Goal: Task Accomplishment & Management: Use online tool/utility

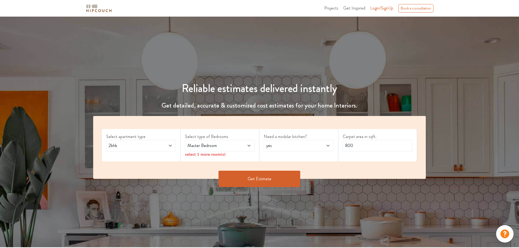
click at [171, 146] on icon at bounding box center [170, 146] width 4 height 4
click at [247, 148] on span at bounding box center [243, 146] width 16 height 7
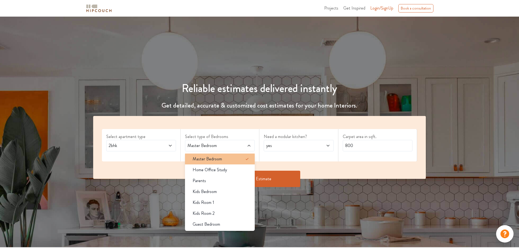
click at [243, 158] on div "Master Bedroom" at bounding box center [221, 159] width 66 height 7
click at [317, 147] on span at bounding box center [322, 146] width 16 height 7
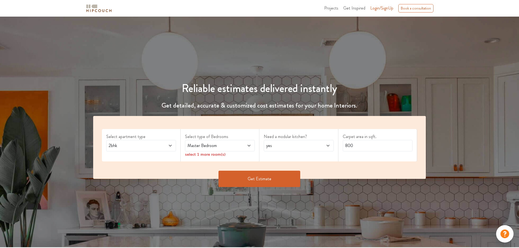
click at [317, 147] on span at bounding box center [322, 146] width 16 height 7
click at [301, 171] on div "no" at bounding box center [300, 170] width 66 height 7
click at [223, 147] on span "Master Bedroom" at bounding box center [210, 146] width 49 height 7
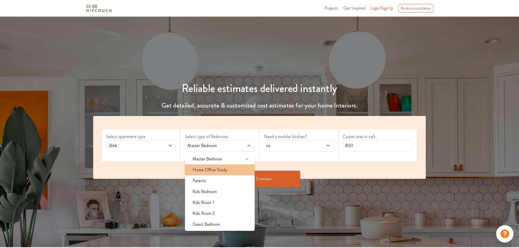
click at [216, 171] on span "Home Office Study" at bounding box center [210, 170] width 34 height 7
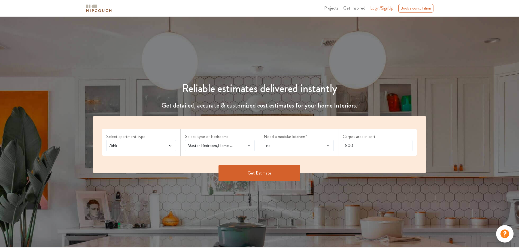
click at [244, 144] on span at bounding box center [243, 146] width 16 height 7
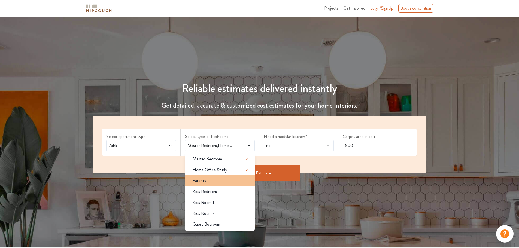
click at [218, 185] on li "Parents" at bounding box center [220, 180] width 70 height 11
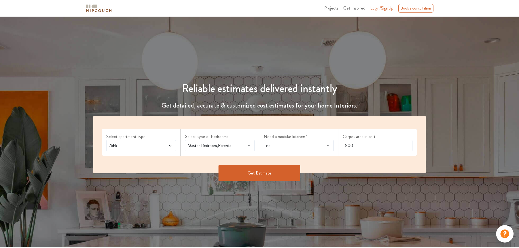
click at [244, 143] on span at bounding box center [243, 146] width 16 height 7
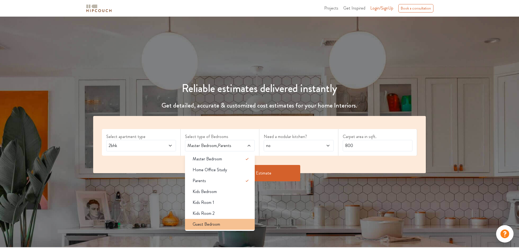
click at [241, 225] on div "Guest Bedroom" at bounding box center [221, 224] width 66 height 7
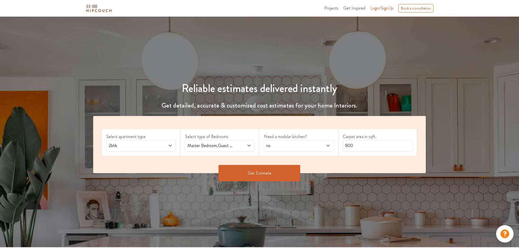
click at [233, 141] on div "Master Bedroom,Guest Bedroom" at bounding box center [220, 145] width 70 height 11
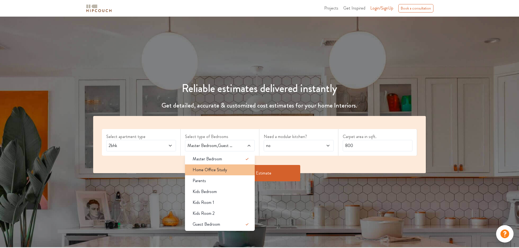
click at [244, 172] on div "Home Office Study" at bounding box center [221, 170] width 66 height 7
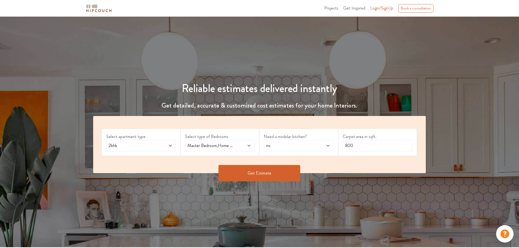
click at [244, 150] on div "Master Bedroom,Home Office Study" at bounding box center [220, 145] width 70 height 11
click at [300, 148] on span "no" at bounding box center [289, 146] width 49 height 7
click at [266, 191] on div "Reliable estimates delivered instantly Get detailed, accurate & customized cost…" at bounding box center [259, 132] width 519 height 231
click at [162, 147] on span at bounding box center [164, 146] width 16 height 7
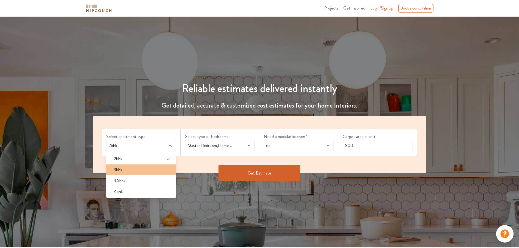
click at [149, 172] on div "3bhk" at bounding box center [143, 170] width 66 height 7
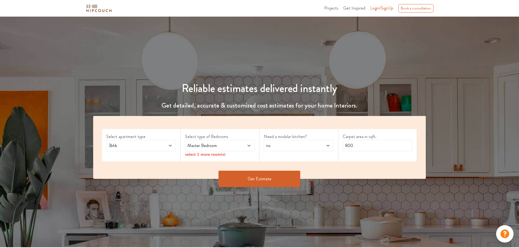
click at [237, 147] on span at bounding box center [243, 146] width 16 height 7
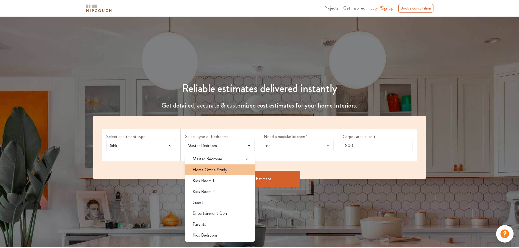
click at [242, 170] on div "Home Office Study" at bounding box center [221, 170] width 66 height 7
click at [243, 145] on span at bounding box center [243, 146] width 16 height 7
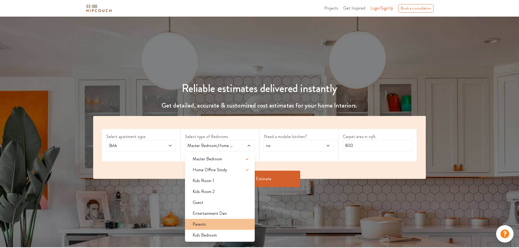
click at [241, 229] on li "Parents" at bounding box center [220, 224] width 70 height 11
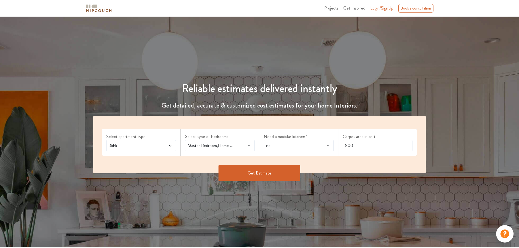
click at [235, 141] on div "Master Bedroom,Home Office Study,Parents" at bounding box center [220, 145] width 70 height 11
click at [237, 144] on span at bounding box center [243, 146] width 16 height 7
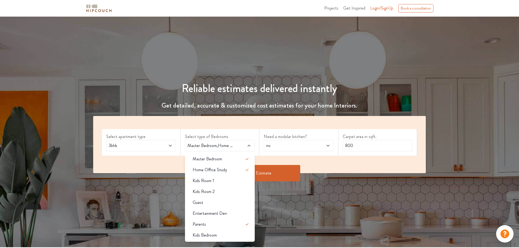
drag, startPoint x: 339, startPoint y: 207, endPoint x: 334, endPoint y: 202, distance: 7.3
click at [334, 202] on div "Reliable estimates delivered instantly Get detailed, accurate & customized cost…" at bounding box center [259, 132] width 519 height 231
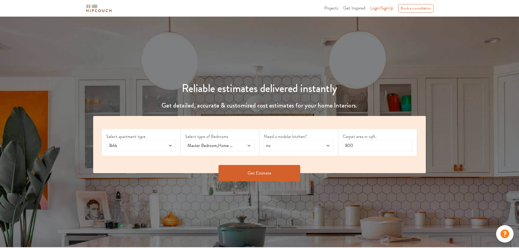
click at [277, 172] on button "Get Estimate" at bounding box center [260, 173] width 82 height 16
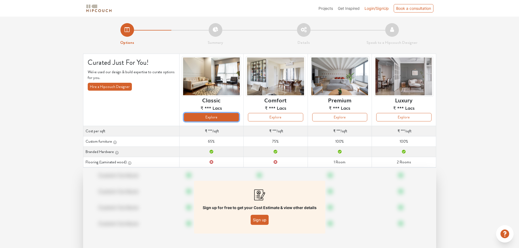
click at [220, 118] on button "Explore" at bounding box center [211, 117] width 55 height 8
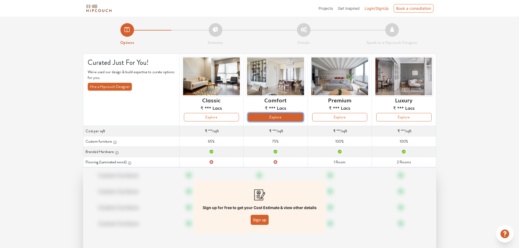
click at [280, 117] on button "Explore" at bounding box center [275, 117] width 55 height 8
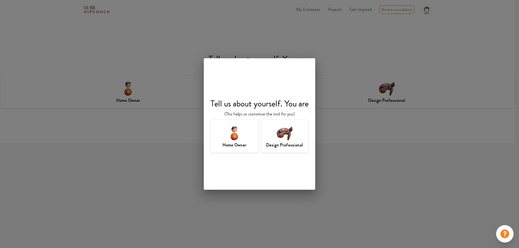
click at [350, 48] on div "Tell us about yourself. You are (This helps us customise the tool for you) Home…" at bounding box center [259, 124] width 519 height 248
click at [287, 139] on img at bounding box center [285, 133] width 18 height 18
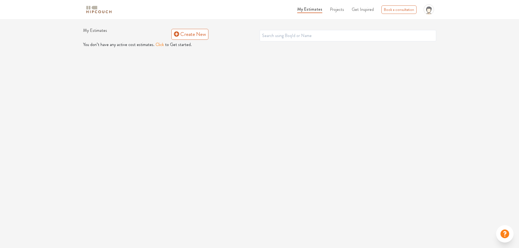
click at [484, 67] on div "My Estimates Projects Get Inspired Book a consultation profile pic Upload Boq L…" at bounding box center [259, 124] width 519 height 248
drag, startPoint x: 212, startPoint y: 121, endPoint x: 219, endPoint y: 125, distance: 7.8
click at [213, 121] on div "My Estimates Projects Get Inspired Book a consultation profile pic Upload Boq L…" at bounding box center [259, 124] width 519 height 248
click at [160, 46] on button "Click" at bounding box center [160, 44] width 8 height 7
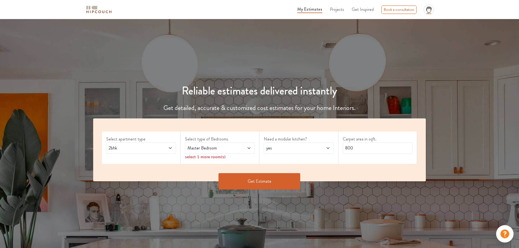
click at [229, 152] on div "Master Bedroom" at bounding box center [220, 148] width 70 height 11
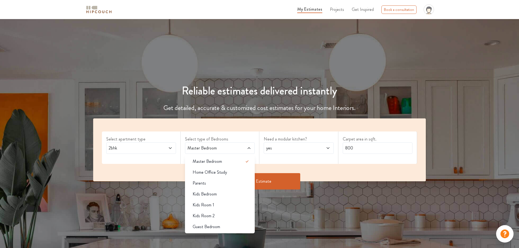
click at [145, 147] on span "2bhk" at bounding box center [132, 148] width 49 height 7
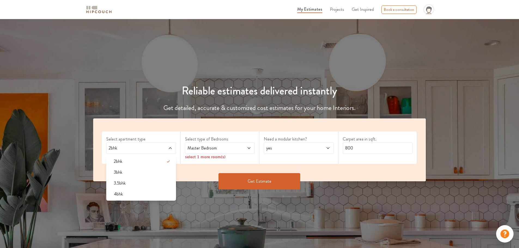
click at [150, 174] on div "3bhk" at bounding box center [143, 172] width 66 height 7
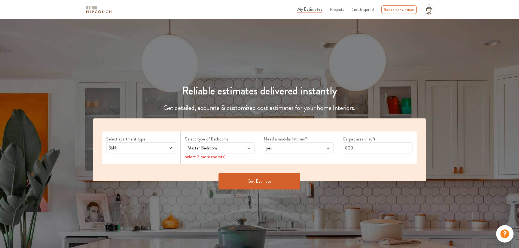
click at [210, 149] on span "Master Bedroom" at bounding box center [210, 148] width 49 height 7
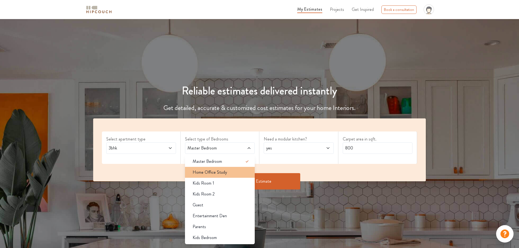
click at [230, 173] on div "Home Office Study" at bounding box center [221, 172] width 66 height 7
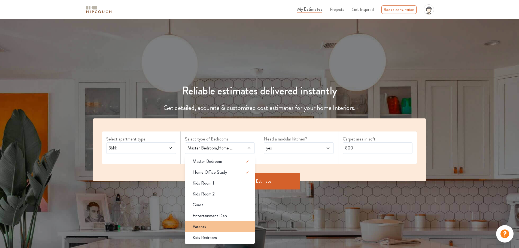
click at [243, 228] on div "Parents" at bounding box center [221, 227] width 66 height 7
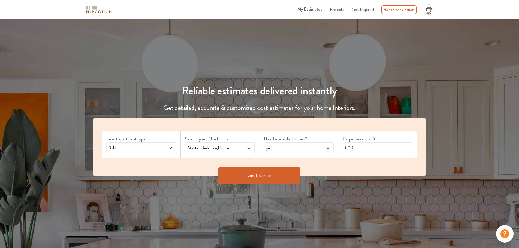
click at [290, 148] on span "yes" at bounding box center [289, 148] width 49 height 7
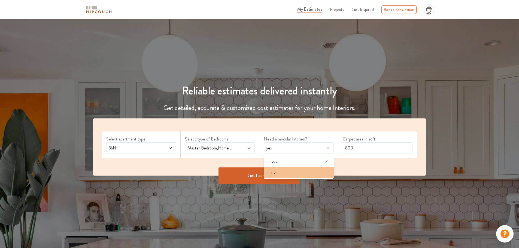
click at [295, 171] on div "no" at bounding box center [300, 172] width 66 height 7
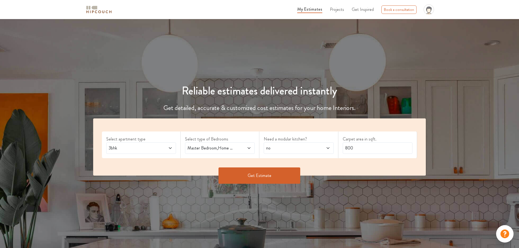
click at [284, 171] on button "Get Estimate" at bounding box center [260, 176] width 82 height 16
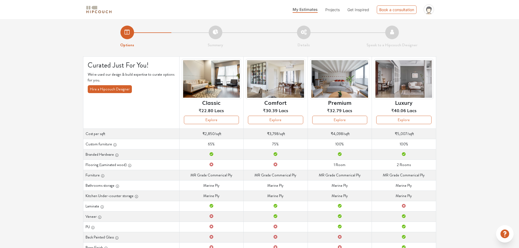
click at [491, 53] on div "Options Summary Details Speak to a Hipcouch Designer Curated Just For You! We'v…" at bounding box center [259, 168] width 519 height 299
click at [222, 134] on td "Cost per sqft ₹2,850 /sqft" at bounding box center [211, 134] width 64 height 10
click at [218, 144] on td "Custom furniture 65%" at bounding box center [211, 144] width 64 height 10
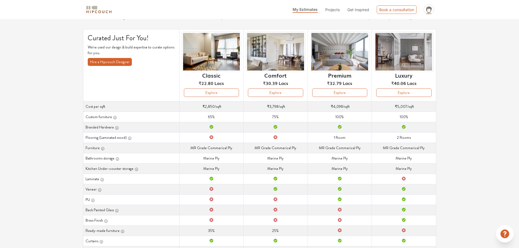
click at [223, 159] on td "Bathrooms storage Marine Ply" at bounding box center [211, 158] width 64 height 10
click at [219, 159] on td "Bathrooms storage Marine Ply" at bounding box center [211, 158] width 64 height 10
drag, startPoint x: 222, startPoint y: 162, endPoint x: 214, endPoint y: 157, distance: 9.2
click at [220, 160] on td "Bathrooms storage Marine Ply" at bounding box center [211, 158] width 64 height 10
click at [213, 157] on td "Bathrooms storage Marine Ply" at bounding box center [211, 158] width 64 height 10
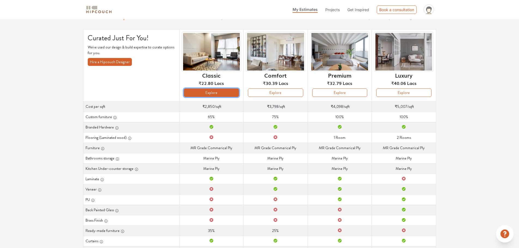
click at [216, 94] on button "Explore" at bounding box center [211, 93] width 55 height 8
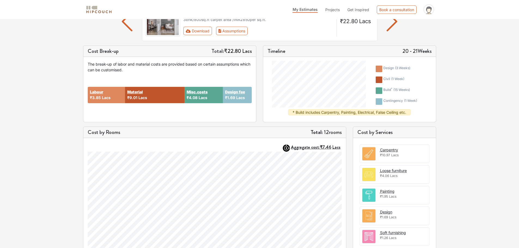
scroll to position [82, 0]
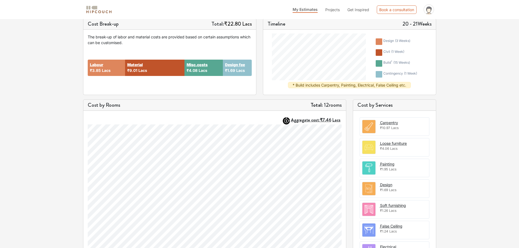
click at [240, 70] on span "Lacs" at bounding box center [240, 70] width 9 height 5
click at [248, 83] on div "Labour ₹3.85 Lacs Material ₹9.01 Lacs Misc.costs ₹4.08 Lacs Design fee ₹1.69 La…" at bounding box center [170, 68] width 164 height 45
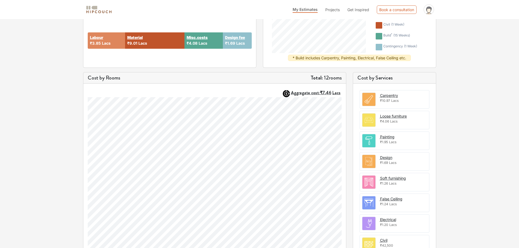
scroll to position [0, 0]
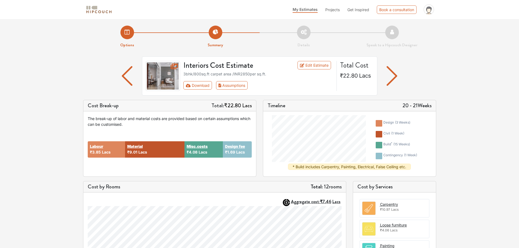
click at [392, 82] on img "button" at bounding box center [392, 76] width 11 height 20
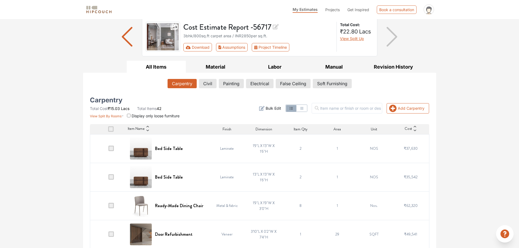
scroll to position [54, 0]
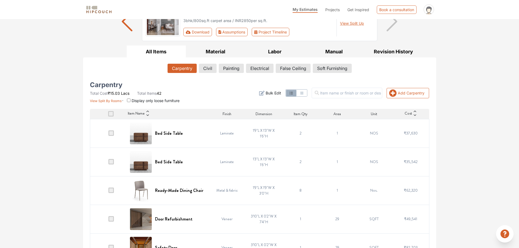
click at [262, 137] on td "1'9"L X 1'3"W X 1'6"H" at bounding box center [264, 133] width 37 height 29
click at [261, 132] on td "1'9"L X 1'3"W X 1'6"H" at bounding box center [264, 133] width 37 height 29
click at [264, 136] on td "1'9"L X 1'3"W X 1'6"H" at bounding box center [264, 133] width 37 height 29
click at [250, 128] on td "1'9"L X 1'3"W X 1'6"H" at bounding box center [264, 133] width 37 height 29
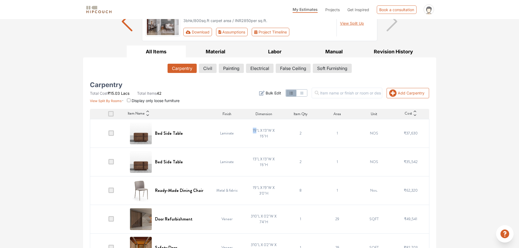
click at [250, 128] on td "1'9"L X 1'3"W X 1'6"H" at bounding box center [264, 133] width 37 height 29
click at [284, 133] on td "2" at bounding box center [300, 133] width 37 height 29
click at [269, 135] on td "1'9"L X 1'3"W X 1'6"H" at bounding box center [264, 133] width 37 height 29
click at [411, 116] on span "Cost" at bounding box center [408, 114] width 7 height 7
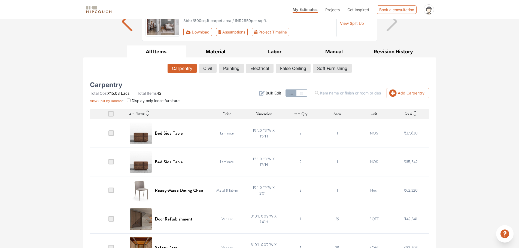
click at [413, 116] on icon at bounding box center [415, 115] width 4 height 4
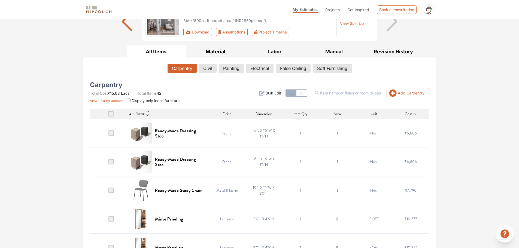
click at [414, 114] on icon at bounding box center [415, 114] width 4 height 4
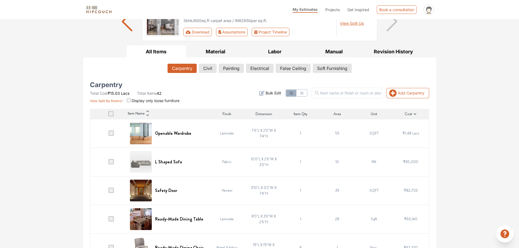
click at [413, 114] on icon at bounding box center [415, 114] width 4 height 4
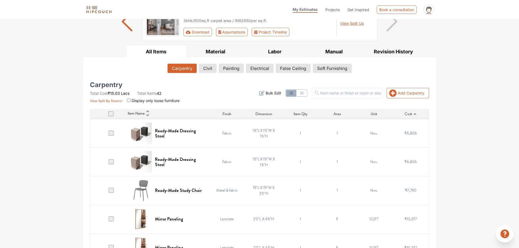
click at [413, 114] on icon at bounding box center [415, 114] width 4 height 4
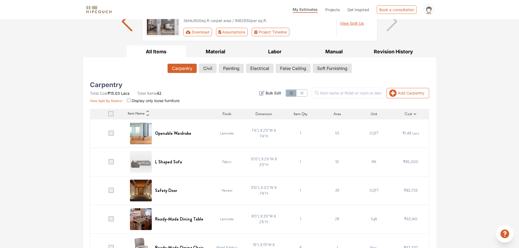
click at [413, 114] on icon at bounding box center [415, 114] width 4 height 4
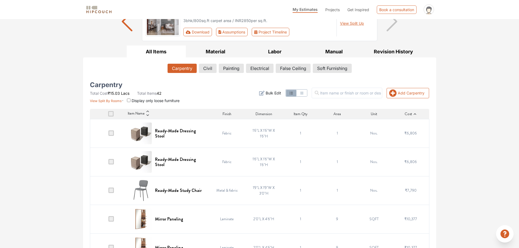
click at [413, 114] on icon at bounding box center [415, 114] width 4 height 4
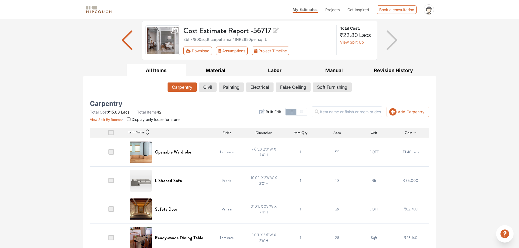
scroll to position [27, 0]
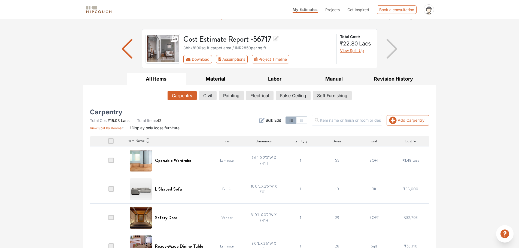
click at [411, 142] on span "Cost" at bounding box center [408, 141] width 7 height 6
click at [415, 141] on icon at bounding box center [415, 142] width 4 height 4
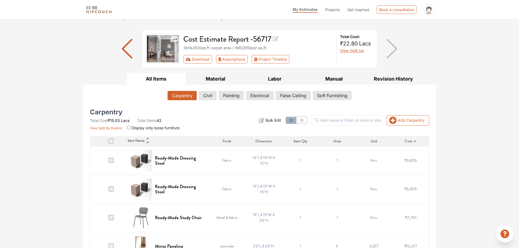
click at [415, 141] on icon at bounding box center [415, 141] width 2 height 1
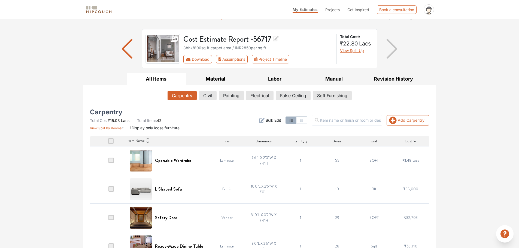
scroll to position [54, 0]
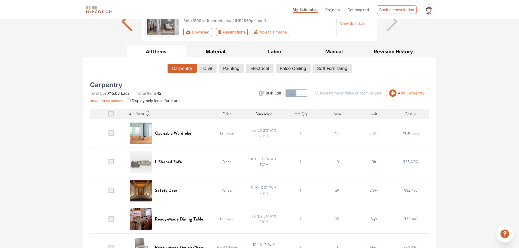
click at [110, 132] on span at bounding box center [110, 133] width 5 height 5
click at [108, 135] on input "checkbox" at bounding box center [108, 135] width 0 height 0
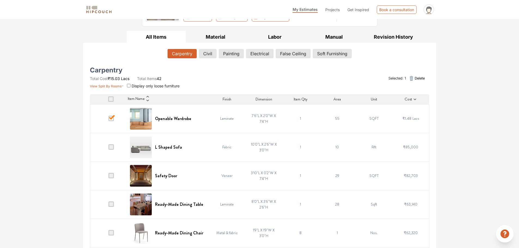
scroll to position [82, 0]
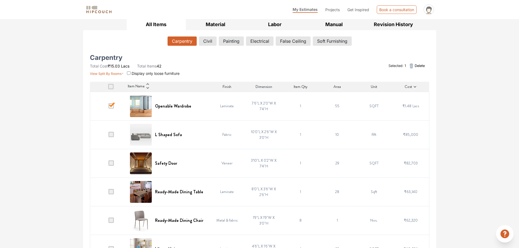
click at [113, 134] on span at bounding box center [110, 134] width 5 height 5
click at [108, 136] on input "checkbox" at bounding box center [108, 136] width 0 height 0
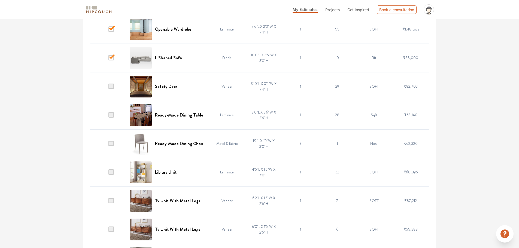
scroll to position [163, 0]
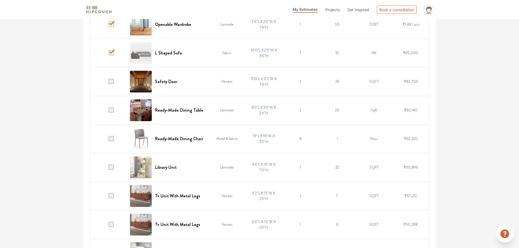
click at [110, 82] on span at bounding box center [110, 81] width 5 height 5
click at [108, 83] on input "checkbox" at bounding box center [108, 83] width 0 height 0
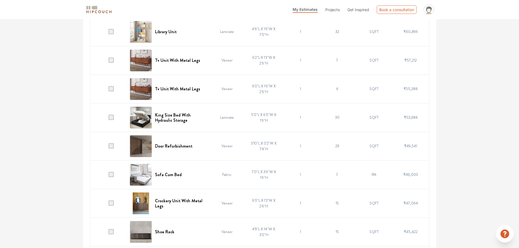
scroll to position [300, 0]
click at [113, 118] on span at bounding box center [110, 116] width 5 height 5
click at [108, 118] on input "checkbox" at bounding box center [108, 118] width 0 height 0
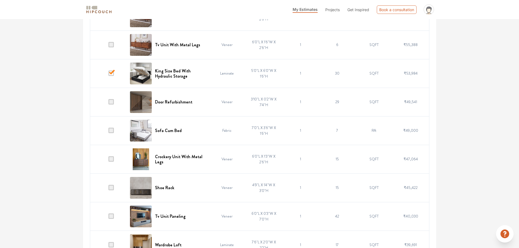
scroll to position [354, 0]
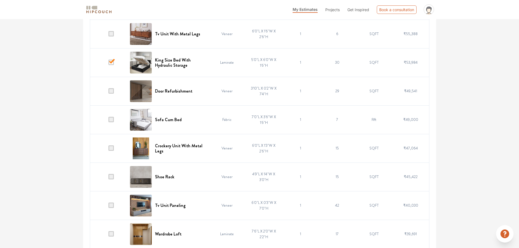
click at [113, 90] on span at bounding box center [110, 90] width 5 height 5
click at [108, 92] on input "checkbox" at bounding box center [108, 92] width 0 height 0
click at [223, 90] on td "Veneer" at bounding box center [227, 91] width 37 height 29
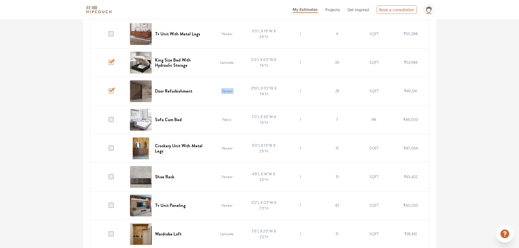
click at [213, 93] on td "Veneer" at bounding box center [227, 91] width 37 height 29
click at [112, 90] on span at bounding box center [110, 90] width 5 height 5
click at [108, 92] on input "checkbox" at bounding box center [108, 92] width 0 height 0
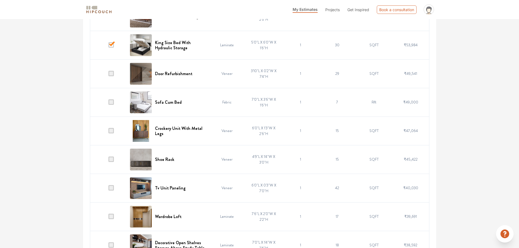
scroll to position [381, 0]
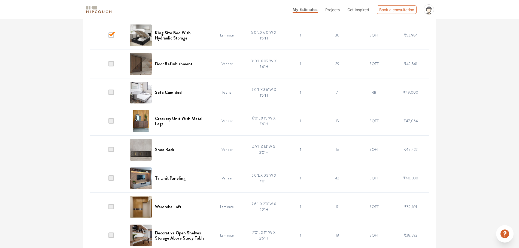
click at [111, 179] on span at bounding box center [110, 177] width 5 height 5
click at [108, 180] on input "checkbox" at bounding box center [108, 180] width 0 height 0
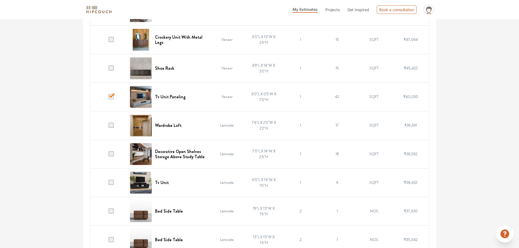
scroll to position [463, 0]
click at [111, 124] on span at bounding box center [110, 124] width 5 height 5
click at [108, 126] on input "checkbox" at bounding box center [108, 126] width 0 height 0
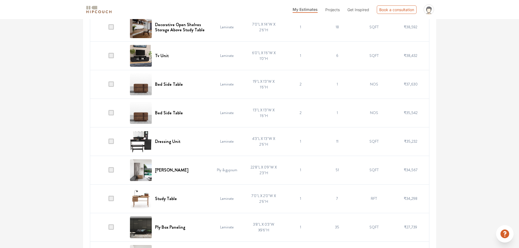
scroll to position [599, 0]
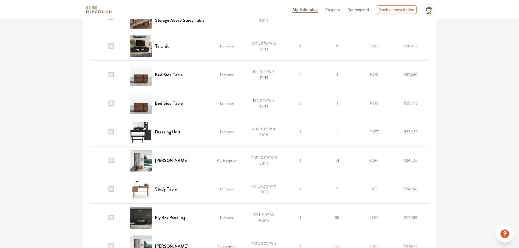
click at [109, 155] on td at bounding box center [108, 160] width 37 height 29
click at [111, 161] on span at bounding box center [110, 160] width 5 height 5
click at [108, 162] on input "checkbox" at bounding box center [108, 162] width 0 height 0
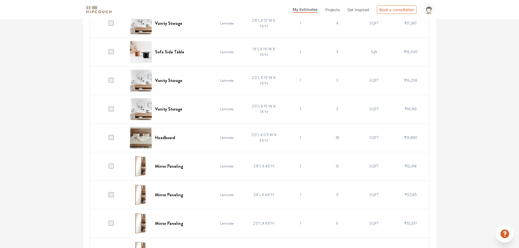
scroll to position [1035, 0]
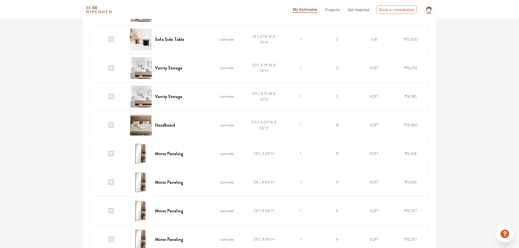
click at [111, 124] on span at bounding box center [110, 124] width 5 height 5
click at [108, 126] on input "checkbox" at bounding box center [108, 126] width 0 height 0
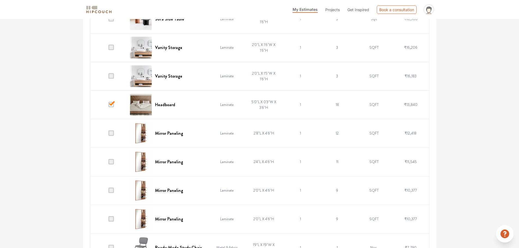
scroll to position [1090, 0]
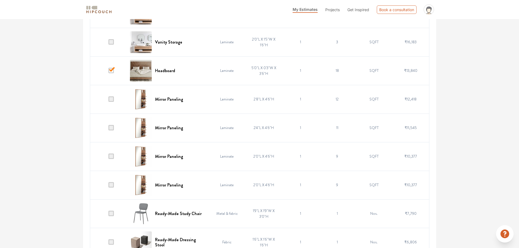
click at [113, 99] on span at bounding box center [110, 98] width 5 height 5
click at [108, 101] on input "checkbox" at bounding box center [108, 101] width 0 height 0
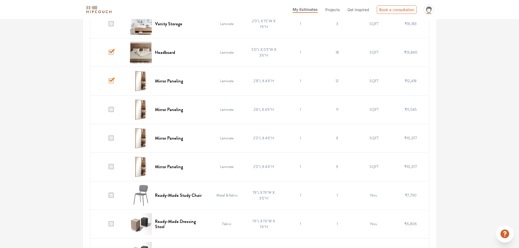
scroll to position [1131, 0]
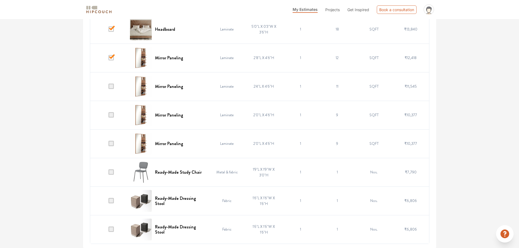
click at [111, 87] on span at bounding box center [110, 86] width 5 height 5
click at [108, 88] on input "checkbox" at bounding box center [108, 88] width 0 height 0
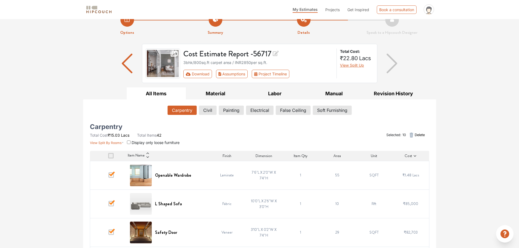
scroll to position [0, 0]
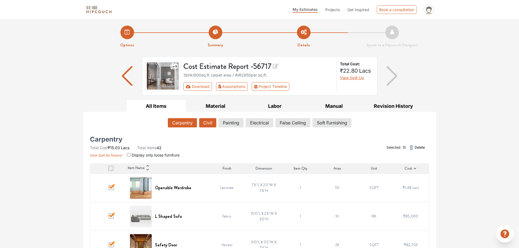
click at [207, 121] on button "Civil" at bounding box center [207, 122] width 17 height 9
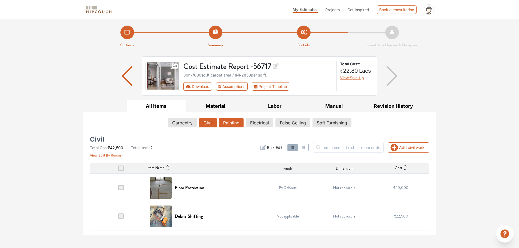
click at [234, 126] on button "Painting" at bounding box center [231, 122] width 25 height 9
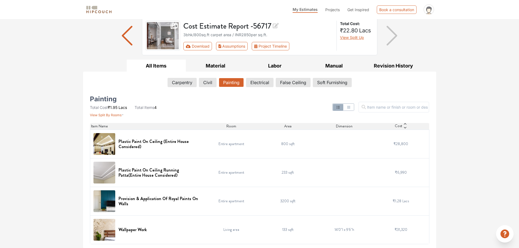
scroll to position [41, 0]
click at [145, 143] on h6 "Plastic Paint On Ceiling (Entire House Considered)" at bounding box center [159, 144] width 81 height 10
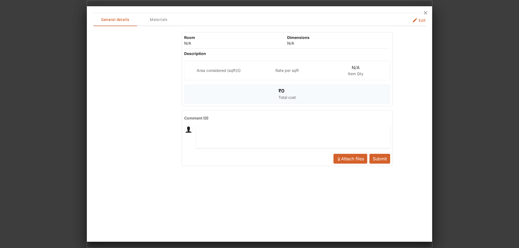
scroll to position [0, 0]
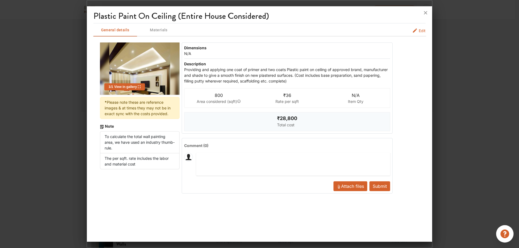
click at [380, 187] on button "Submit" at bounding box center [379, 186] width 21 height 10
click at [383, 188] on button "Submit" at bounding box center [379, 186] width 21 height 10
click at [383, 186] on button "Submit" at bounding box center [379, 186] width 21 height 10
click at [208, 160] on textarea at bounding box center [293, 164] width 194 height 23
click at [427, 13] on icon at bounding box center [425, 12] width 9 height 9
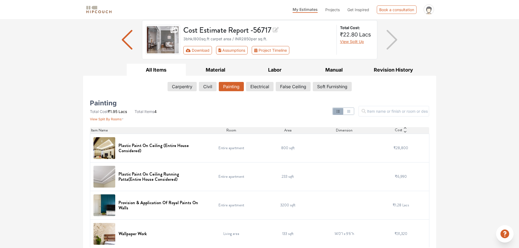
scroll to position [41, 0]
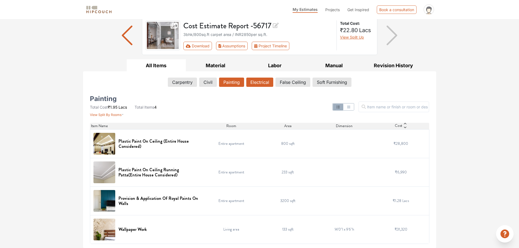
drag, startPoint x: 261, startPoint y: 77, endPoint x: 262, endPoint y: 84, distance: 6.6
click at [261, 78] on div "Carpentry Civil Painting Electrical False Ceiling Soft Furnishing" at bounding box center [260, 83] width 340 height 16
click at [262, 83] on button "Electrical" at bounding box center [259, 82] width 27 height 9
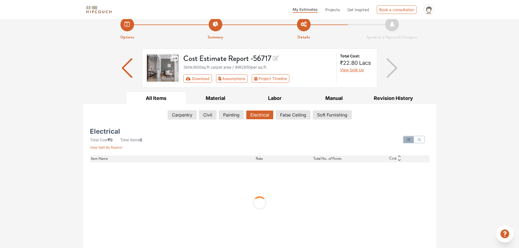
scroll to position [0, 0]
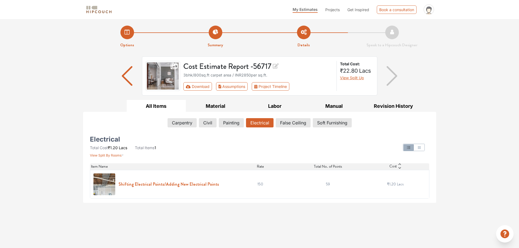
click at [183, 187] on h6 "Shifting Electrical Points/Adding New Electrical Points" at bounding box center [169, 184] width 101 height 5
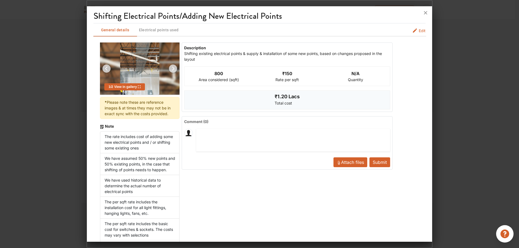
click at [350, 163] on span "Attach files" at bounding box center [352, 162] width 23 height 5
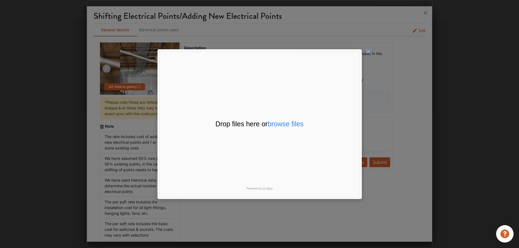
click at [368, 53] on span "×" at bounding box center [368, 51] width 5 height 11
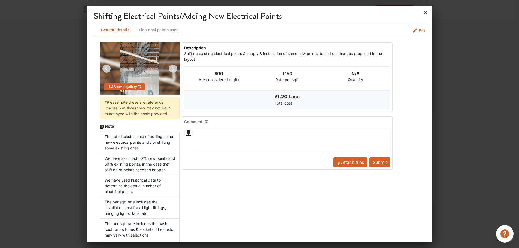
click at [425, 11] on icon at bounding box center [425, 12] width 9 height 9
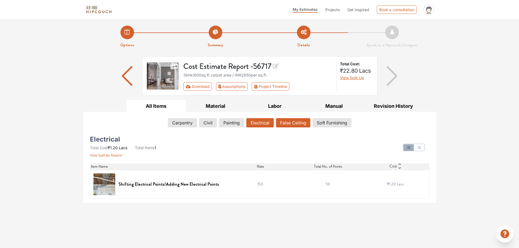
click at [287, 121] on button "False Ceiling" at bounding box center [293, 122] width 34 height 9
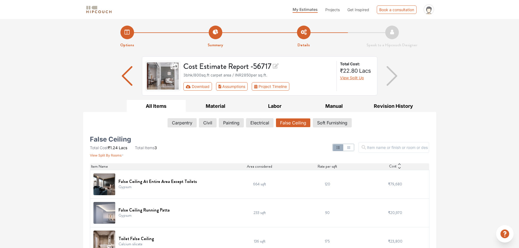
scroll to position [12, 0]
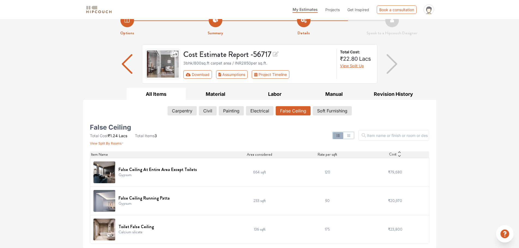
click at [81, 172] on div "All Items Material Labor Manual Revision History Carpentry Civil Painting Elect…" at bounding box center [260, 168] width 360 height 160
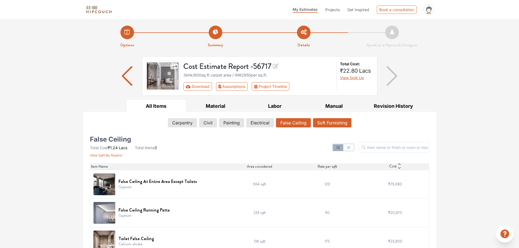
click at [341, 123] on button "Soft Furnishing" at bounding box center [332, 122] width 38 height 9
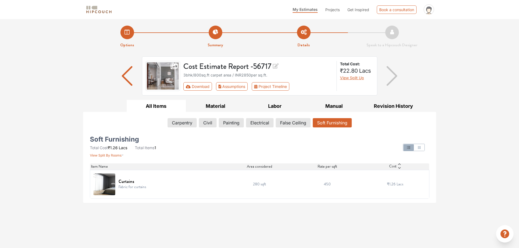
click at [469, 50] on div "Options Summary Details Speak to a Hipcouch Designer Cost Estimate Report - 567…" at bounding box center [259, 111] width 519 height 184
click at [178, 186] on div "Curtains Fabric for curtains" at bounding box center [157, 185] width 129 height 22
click at [416, 183] on td "₹1.26 Lacs" at bounding box center [395, 184] width 68 height 29
click at [183, 123] on button "Carpentry" at bounding box center [182, 122] width 29 height 9
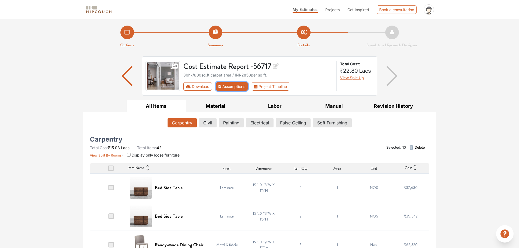
click at [240, 88] on button "Assumptions" at bounding box center [232, 86] width 32 height 8
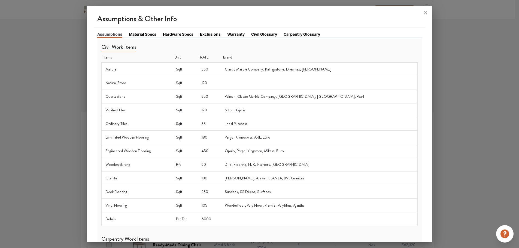
click at [146, 35] on link "Material Specs" at bounding box center [143, 34] width 28 height 6
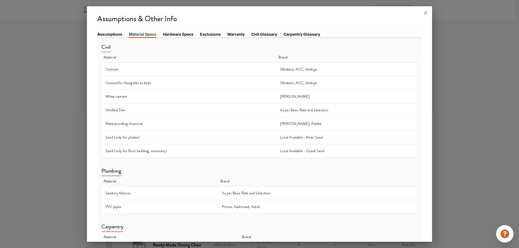
click at [115, 36] on link "Assumptions" at bounding box center [109, 34] width 25 height 6
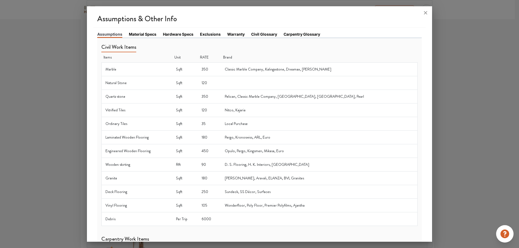
click at [147, 34] on link "Material Specs" at bounding box center [143, 34] width 28 height 6
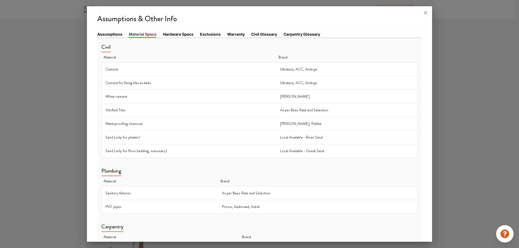
click at [177, 35] on link "Hardware Specs" at bounding box center [178, 34] width 31 height 6
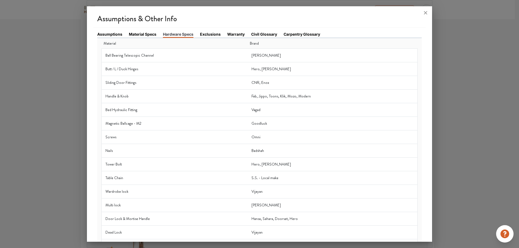
click at [208, 33] on link "Exclusions" at bounding box center [210, 34] width 21 height 6
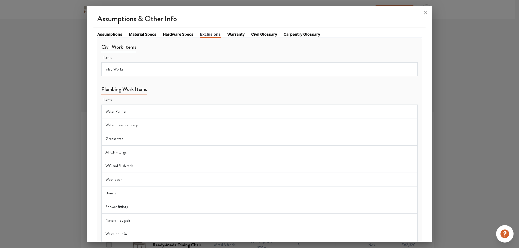
click at [240, 34] on link "Warranty" at bounding box center [235, 34] width 17 height 6
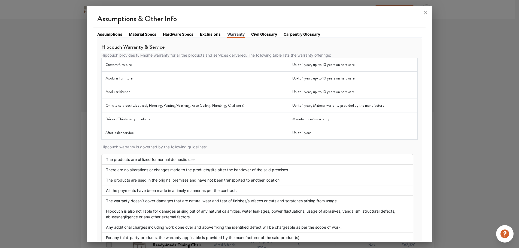
click at [268, 36] on link "Civil Glossary" at bounding box center [264, 34] width 26 height 6
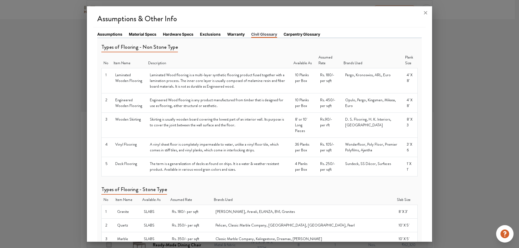
click at [293, 33] on link "Carpentry Glossary" at bounding box center [302, 34] width 37 height 6
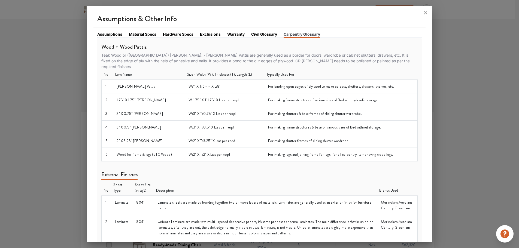
click at [101, 34] on link "Assumptions" at bounding box center [109, 34] width 25 height 6
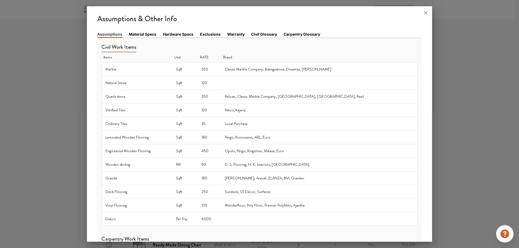
click at [139, 35] on link "Material Specs" at bounding box center [143, 34] width 28 height 6
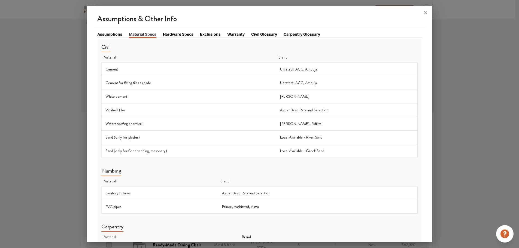
click at [185, 34] on link "Hardware Specs" at bounding box center [178, 34] width 31 height 6
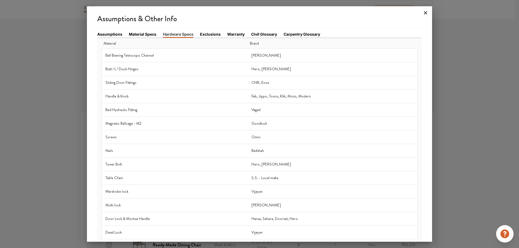
click at [425, 12] on icon at bounding box center [425, 12] width 3 height 3
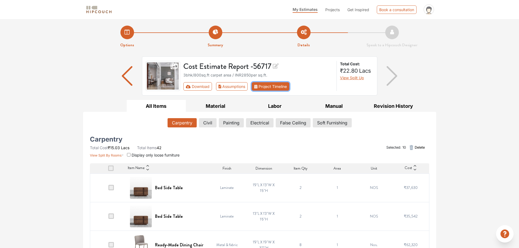
click at [277, 87] on button "Project Timeline" at bounding box center [271, 86] width 38 height 8
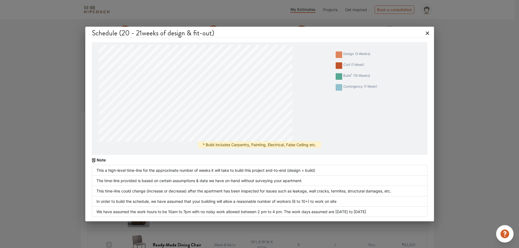
click at [427, 34] on icon at bounding box center [427, 33] width 9 height 9
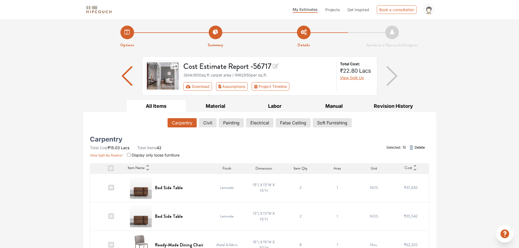
click at [393, 79] on img "button" at bounding box center [392, 76] width 11 height 20
click at [338, 10] on span "Projects" at bounding box center [332, 9] width 14 height 5
drag, startPoint x: 390, startPoint y: 71, endPoint x: 397, endPoint y: 79, distance: 10.5
click at [391, 71] on img "button" at bounding box center [392, 76] width 11 height 20
click at [395, 78] on img "button" at bounding box center [392, 76] width 11 height 20
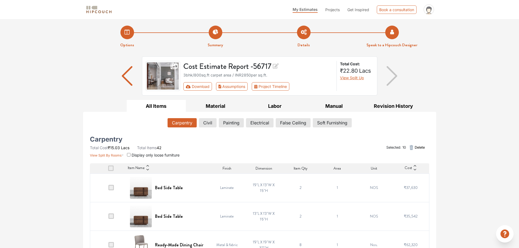
click at [395, 36] on li "Speak to a Hipcouch Designer" at bounding box center [392, 37] width 88 height 23
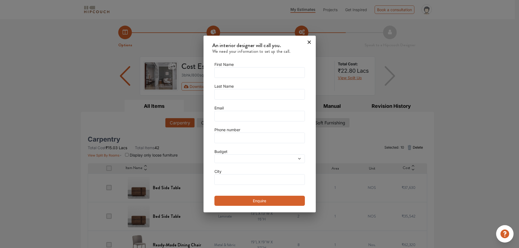
click at [307, 40] on icon at bounding box center [309, 42] width 9 height 9
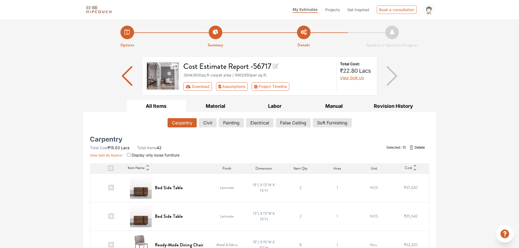
click at [226, 187] on td "Laminate" at bounding box center [227, 188] width 37 height 29
click at [168, 188] on h6 "Bed Side Table" at bounding box center [169, 187] width 28 height 5
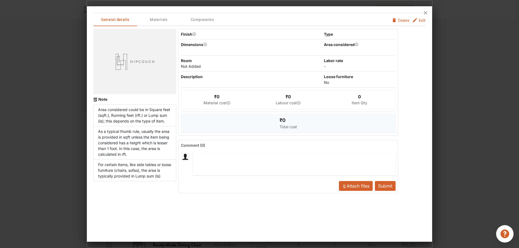
click at [426, 13] on icon at bounding box center [425, 12] width 9 height 9
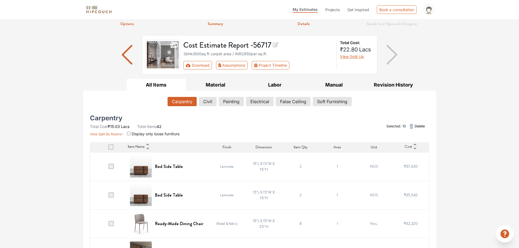
scroll to position [82, 0]
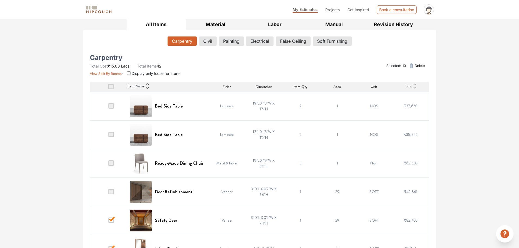
click at [411, 65] on icon "button" at bounding box center [411, 66] width 7 height 7
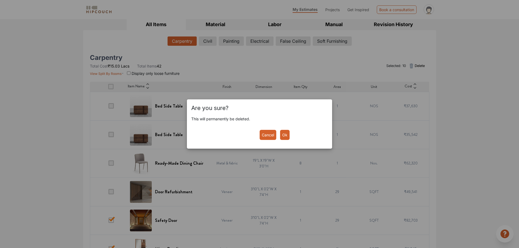
click at [284, 136] on button "Ok" at bounding box center [285, 135] width 10 height 10
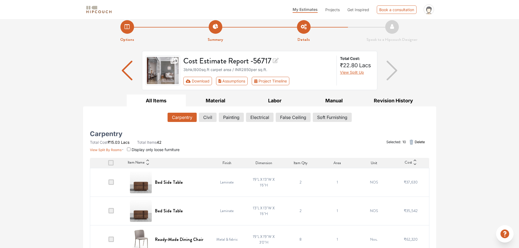
scroll to position [109, 0]
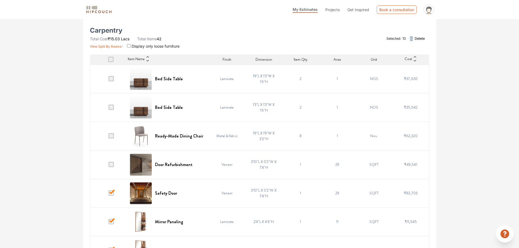
click at [413, 40] on icon "button" at bounding box center [411, 38] width 7 height 7
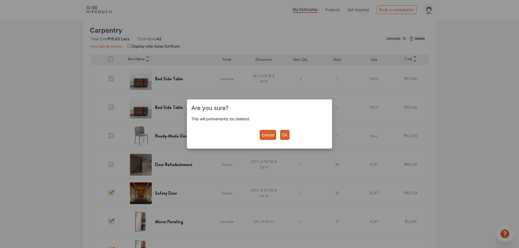
click at [278, 137] on div "Cancel Ok" at bounding box center [292, 135] width 64 height 10
click at [285, 137] on button "Ok" at bounding box center [285, 135] width 10 height 10
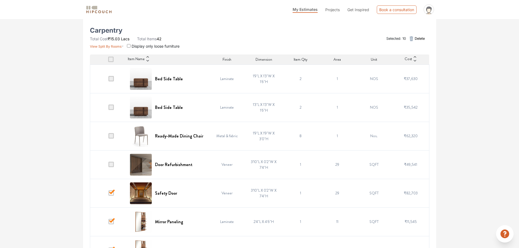
click at [112, 192] on span at bounding box center [110, 192] width 5 height 5
click at [108, 195] on input "checkbox" at bounding box center [108, 195] width 0 height 0
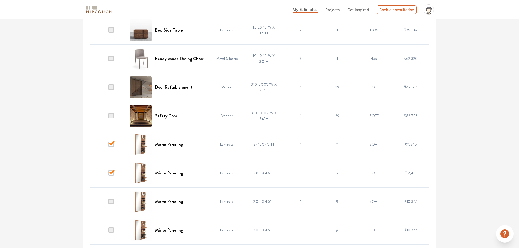
scroll to position [191, 0]
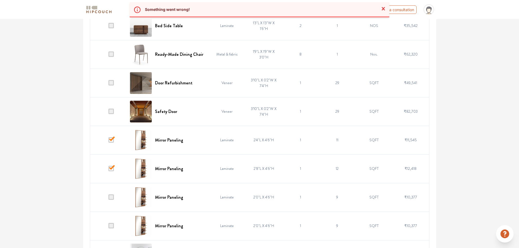
drag, startPoint x: 112, startPoint y: 140, endPoint x: 112, endPoint y: 146, distance: 6.3
click at [112, 142] on span at bounding box center [110, 139] width 5 height 5
click at [108, 141] on input "checkbox" at bounding box center [108, 141] width 0 height 0
click at [112, 168] on span at bounding box center [110, 168] width 5 height 5
click at [108, 170] on input "checkbox" at bounding box center [108, 170] width 0 height 0
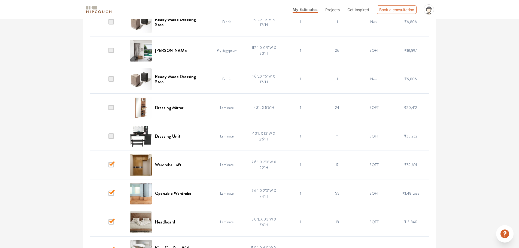
scroll to position [681, 0]
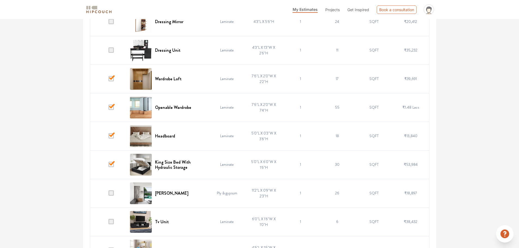
click at [112, 105] on span at bounding box center [110, 107] width 5 height 5
click at [108, 109] on input "checkbox" at bounding box center [108, 109] width 0 height 0
click at [115, 78] on td at bounding box center [108, 79] width 37 height 29
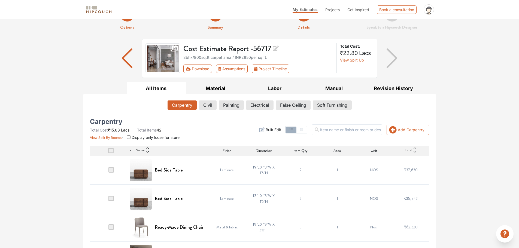
scroll to position [0, 0]
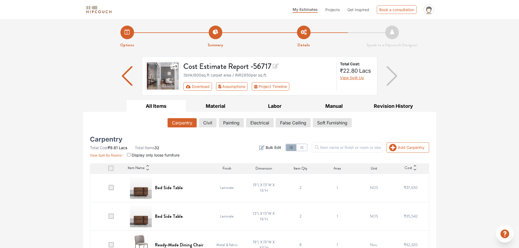
click at [162, 148] on ul "Total Cost ₹9.81 Lacs Total Items 32" at bounding box center [128, 148] width 77 height 6
click at [153, 149] on span "Total Items" at bounding box center [145, 148] width 20 height 5
click at [413, 166] on icon at bounding box center [415, 166] width 4 height 4
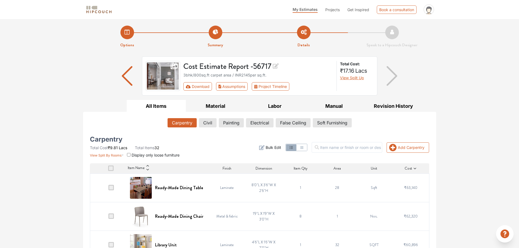
click at [414, 166] on div "Cost" at bounding box center [410, 169] width 37 height 6
click at [411, 168] on span "Cost" at bounding box center [408, 169] width 7 height 6
click at [416, 168] on icon at bounding box center [415, 169] width 4 height 4
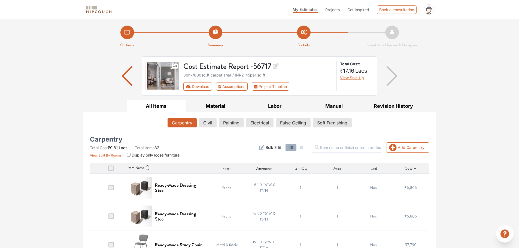
click at [411, 170] on span "Cost" at bounding box center [408, 169] width 7 height 6
click at [413, 168] on icon at bounding box center [415, 169] width 4 height 4
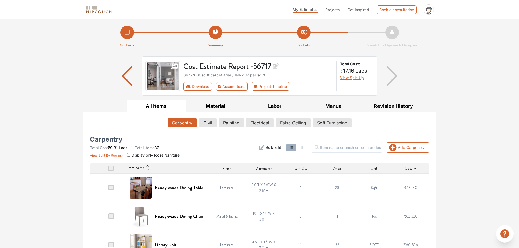
click at [413, 168] on icon at bounding box center [415, 169] width 4 height 4
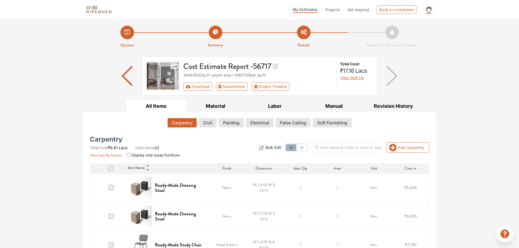
click at [413, 168] on icon at bounding box center [415, 169] width 4 height 4
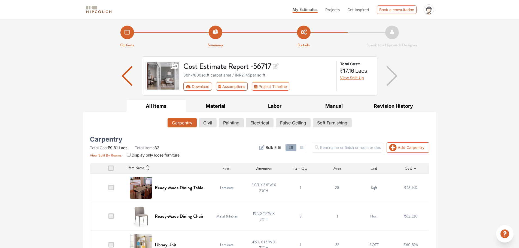
click at [413, 168] on icon at bounding box center [415, 169] width 4 height 4
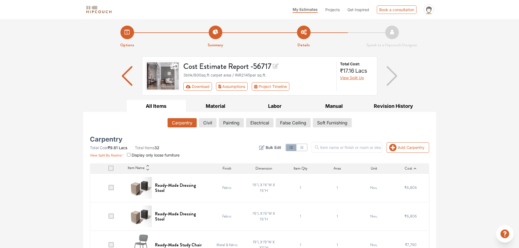
click at [412, 168] on div "Cost" at bounding box center [410, 169] width 37 height 6
click at [414, 169] on icon at bounding box center [415, 169] width 4 height 4
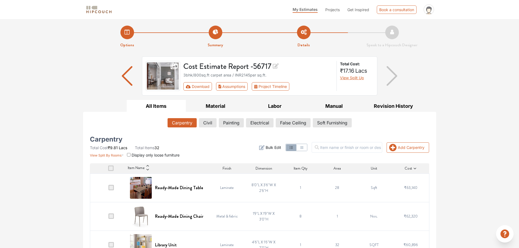
click at [111, 186] on span at bounding box center [110, 187] width 5 height 5
click at [108, 189] on input "checkbox" at bounding box center [108, 189] width 0 height 0
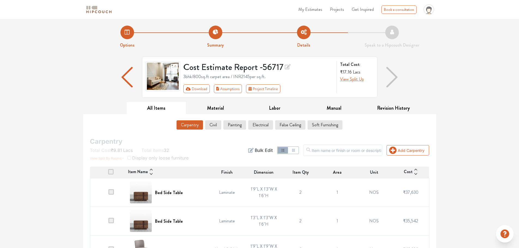
click at [224, 140] on div "Add Carpentry Filter Bulk Edit" at bounding box center [317, 151] width 231 height 22
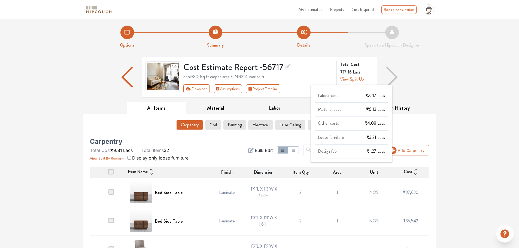
click at [356, 80] on span "View Split Up" at bounding box center [352, 79] width 24 height 6
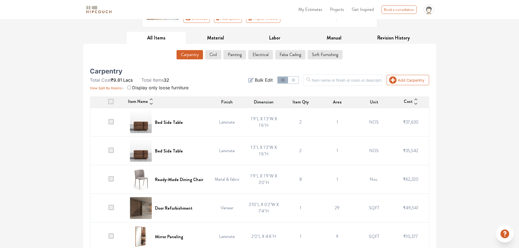
scroll to position [82, 0]
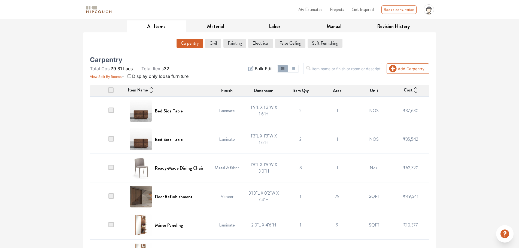
click at [113, 111] on span at bounding box center [110, 110] width 5 height 5
click at [108, 112] on input "checkbox" at bounding box center [108, 112] width 0 height 0
click at [173, 112] on h6 "Bed Side Table" at bounding box center [169, 110] width 28 height 5
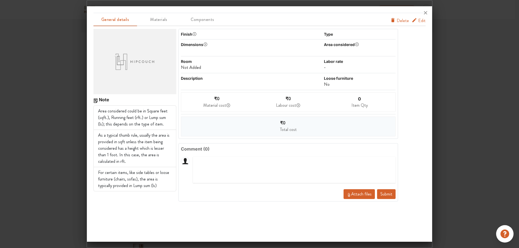
scroll to position [0, 0]
drag, startPoint x: 343, startPoint y: 45, endPoint x: 358, endPoint y: 46, distance: 14.7
click at [347, 46] on div "Area considered" at bounding box center [339, 45] width 31 height 6
click at [356, 44] on icon "button" at bounding box center [357, 44] width 4 height 4
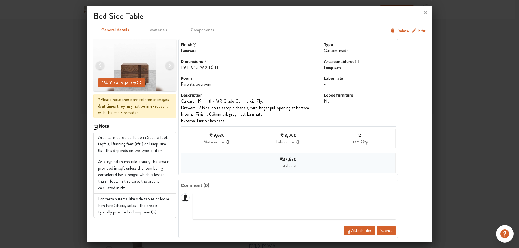
click at [358, 44] on div "Type" at bounding box center [359, 45] width 71 height 6
drag, startPoint x: 369, startPoint y: 63, endPoint x: 343, endPoint y: 64, distance: 27.0
click at [363, 64] on div "Area considered Lump sum" at bounding box center [359, 65] width 71 height 12
click at [351, 71] on div "Lump sum" at bounding box center [359, 67] width 71 height 7
click at [357, 67] on div "Lump sum" at bounding box center [359, 67] width 71 height 7
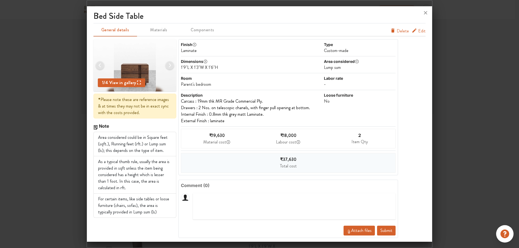
click at [214, 66] on div "1'9"L X 1'3"W X 1'6"H" at bounding box center [252, 67] width 142 height 7
click at [212, 66] on div "1'9"L X 1'3"W X 1'6"H" at bounding box center [252, 67] width 142 height 7
click at [200, 69] on div "1'9"L X 1'3"W X 1'6"H" at bounding box center [252, 67] width 142 height 7
click at [211, 67] on div "1'9"L X 1'3"W X 1'6"H" at bounding box center [252, 67] width 142 height 7
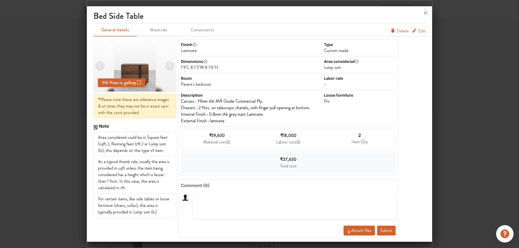
click at [182, 67] on div "1'9"L X 1'3"W X 1'6"H" at bounding box center [252, 67] width 142 height 7
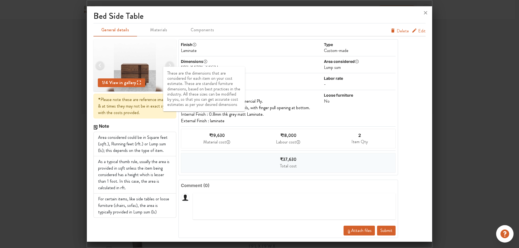
click at [206, 62] on icon "button" at bounding box center [205, 61] width 4 height 4
click at [205, 61] on icon "button" at bounding box center [205, 61] width 4 height 4
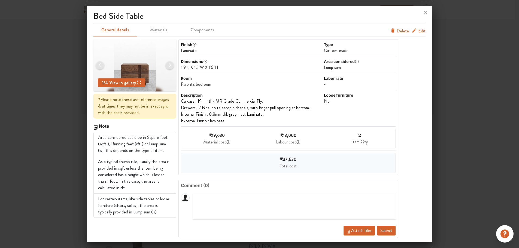
click at [284, 138] on span "₹18,000" at bounding box center [288, 135] width 16 height 6
click at [420, 28] on span "Edit" at bounding box center [421, 31] width 7 height 7
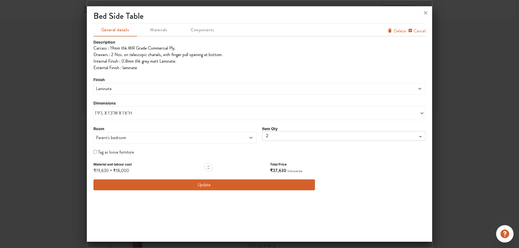
click at [123, 112] on span "1'9"L X 1'3"W X 1'6"H" at bounding box center [177, 113] width 165 height 7
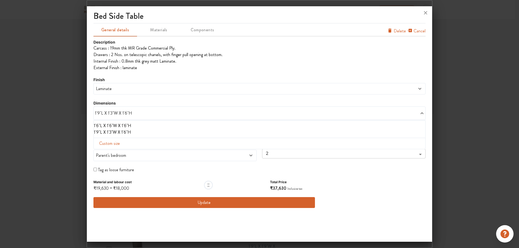
click at [140, 117] on div "1'9"L X 1'3"W X 1'6"H" at bounding box center [259, 114] width 332 height 14
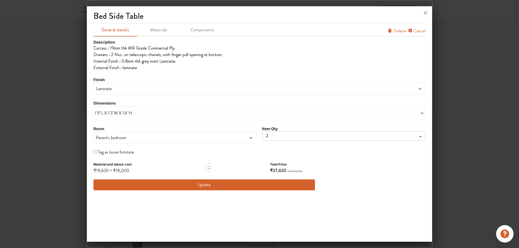
click at [143, 115] on span "1'9"L X 1'3"W X 1'6"H" at bounding box center [177, 113] width 165 height 7
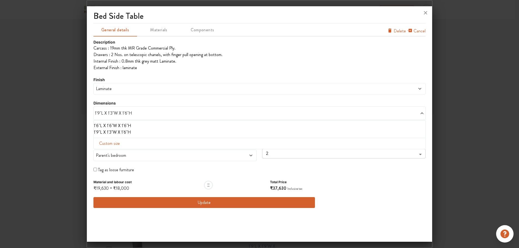
click at [126, 131] on li "1'9"L X 1'3"W X 1'6"H" at bounding box center [259, 132] width 330 height 7
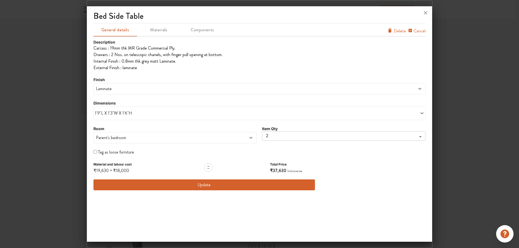
click at [146, 114] on span "1'9"L X 1'3"W X 1'6"H" at bounding box center [177, 113] width 165 height 7
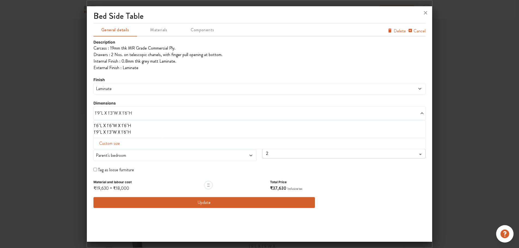
click at [134, 134] on li "1'9"L X 1'3"W X 1'6"H" at bounding box center [259, 132] width 330 height 7
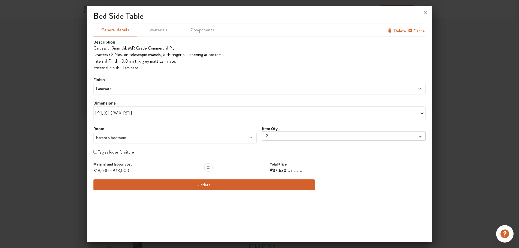
click at [124, 113] on span "1'9"L X 1'3"W X 1'6"H" at bounding box center [177, 113] width 165 height 7
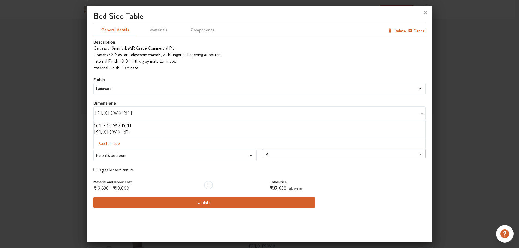
click at [124, 113] on span "1'9"L X 1'3"W X 1'6"H" at bounding box center [177, 113] width 165 height 7
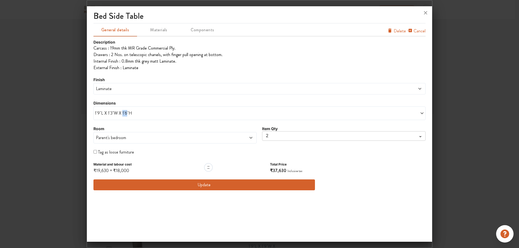
click at [124, 113] on span "1'9"L X 1'3"W X 1'6"H" at bounding box center [177, 113] width 165 height 7
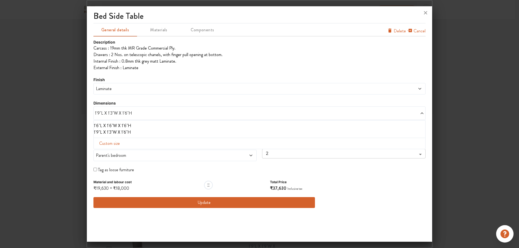
click at [369, 184] on div "Material and labour cost ₹19,630 + ₹18,000 Total Price ₹37,630 Inclusive tax" at bounding box center [259, 185] width 332 height 13
drag, startPoint x: 369, startPoint y: 184, endPoint x: 225, endPoint y: 162, distance: 146.1
click at [368, 184] on div "Material and labour cost ₹19,630 + ₹18,000 Total Price ₹37,630 Inclusive tax" at bounding box center [259, 185] width 332 height 13
click at [95, 169] on input "checkbox" at bounding box center [95, 170] width 4 height 4
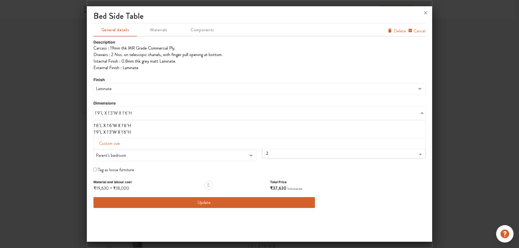
checkbox input "false"
click at [196, 153] on span "Parent's bedroom" at bounding box center [154, 155] width 119 height 7
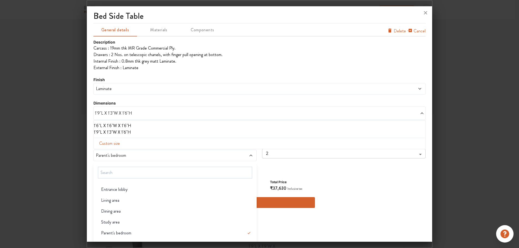
click at [197, 154] on span "Parent's bedroom" at bounding box center [154, 155] width 119 height 7
click at [329, 175] on div "Description Carcass : 19mm thk MR Grade Commercial Ply. Drawers : 2 Nos. on tel…" at bounding box center [259, 123] width 332 height 169
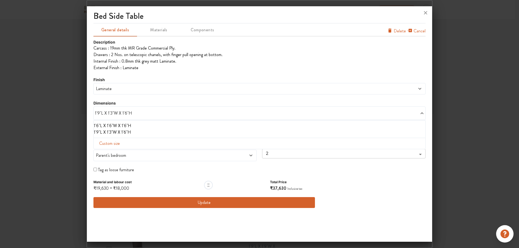
click at [398, 31] on span "Delete" at bounding box center [400, 31] width 12 height 7
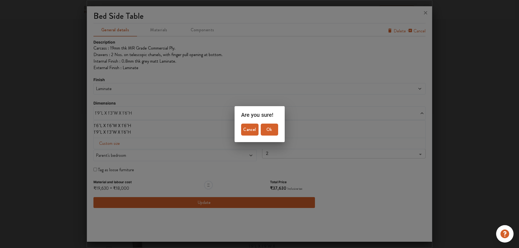
click at [250, 128] on span "Cancel" at bounding box center [249, 130] width 13 height 8
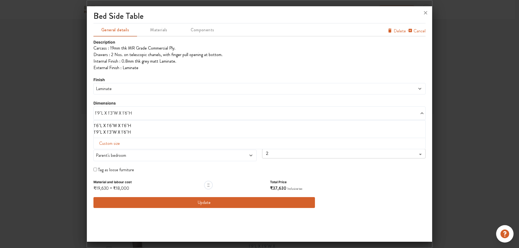
click at [201, 25] on button "Components" at bounding box center [203, 29] width 44 height 13
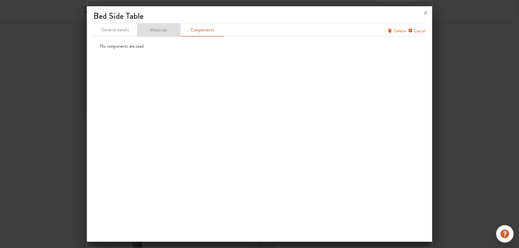
click at [159, 31] on span "Materials" at bounding box center [159, 30] width 43 height 8
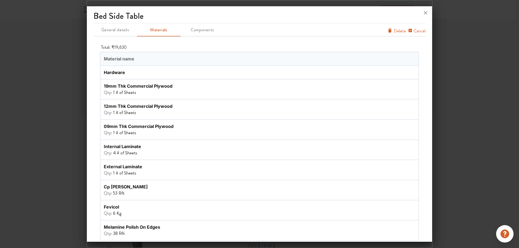
click at [155, 91] on div "Qty: 1 # of Sheets" at bounding box center [180, 92] width 153 height 7
click at [387, 30] on icon "furniture info tabs" at bounding box center [389, 30] width 5 height 5
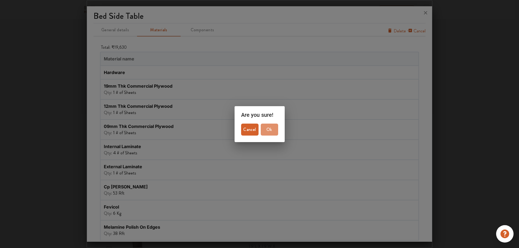
drag, startPoint x: 269, startPoint y: 131, endPoint x: 273, endPoint y: 131, distance: 4.1
click at [270, 131] on span "Ok" at bounding box center [269, 130] width 13 height 8
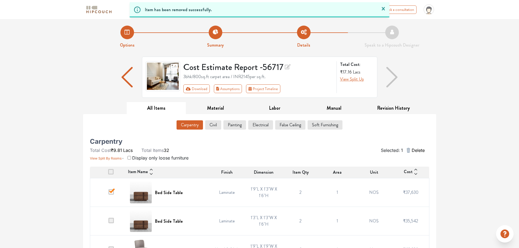
click at [113, 191] on span at bounding box center [110, 191] width 5 height 5
click at [108, 194] on input "checkbox" at bounding box center [108, 194] width 0 height 0
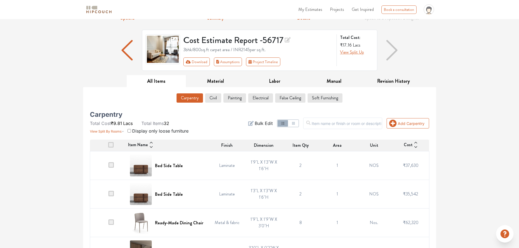
scroll to position [27, 0]
click at [285, 125] on icon "button" at bounding box center [283, 123] width 4 height 4
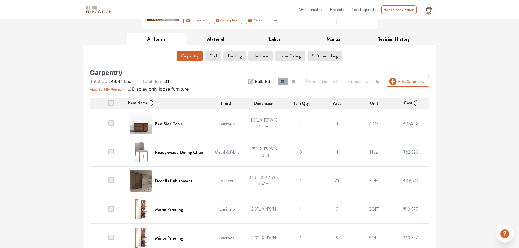
scroll to position [82, 0]
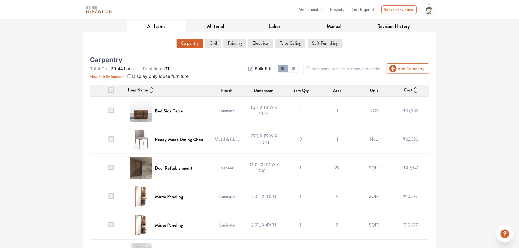
click at [112, 169] on span at bounding box center [110, 167] width 5 height 5
click at [108, 169] on input "checkbox" at bounding box center [108, 169] width 0 height 0
click at [168, 167] on h6 "Door Refurbishment" at bounding box center [173, 168] width 37 height 5
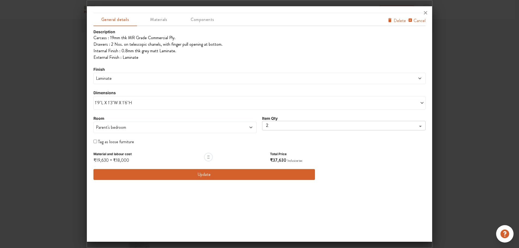
click at [135, 103] on span "1'9"L X 1'3"W X 1'6"H" at bounding box center [177, 103] width 165 height 7
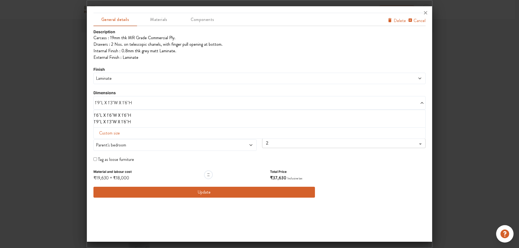
type input "1"
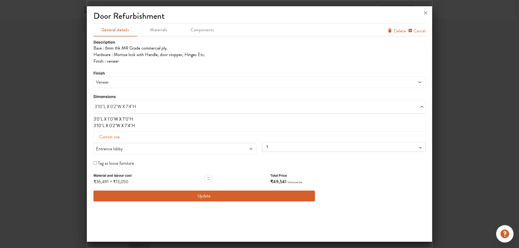
click at [115, 138] on span "Custom size" at bounding box center [109, 137] width 25 height 11
click at [153, 32] on span "Materials" at bounding box center [159, 30] width 43 height 8
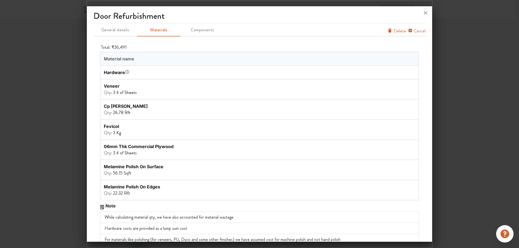
click at [128, 91] on span "# of Sheets" at bounding box center [126, 92] width 20 height 6
click at [117, 90] on span "# of Sheets" at bounding box center [126, 92] width 20 height 6
click at [139, 90] on div "Qty: 3 # of Sheets" at bounding box center [180, 92] width 153 height 7
drag, startPoint x: 121, startPoint y: 92, endPoint x: 138, endPoint y: 94, distance: 17.5
click at [122, 92] on span "# of Sheets" at bounding box center [126, 92] width 20 height 6
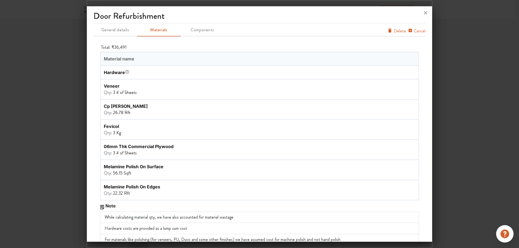
click at [139, 94] on div "Qty: 3 # of Sheets" at bounding box center [180, 92] width 153 height 7
click at [150, 112] on div "Qty: 26.78 Rft" at bounding box center [180, 113] width 153 height 7
click at [140, 132] on div "Qty: 3 Kg" at bounding box center [180, 133] width 153 height 7
click at [153, 146] on div "06mm thk commercial plywood" at bounding box center [180, 146] width 153 height 7
click at [163, 174] on div "Qty: 56.15 Sqft" at bounding box center [180, 173] width 153 height 7
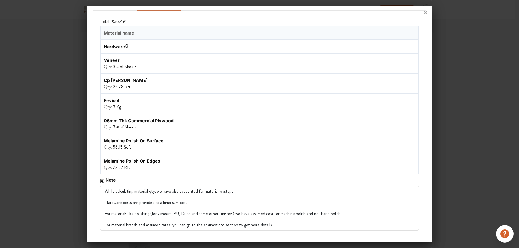
scroll to position [0, 0]
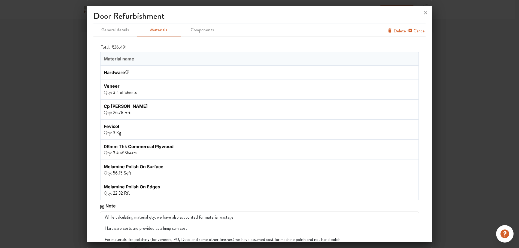
click at [118, 90] on span "# of Sheets" at bounding box center [126, 92] width 20 height 6
click at [123, 90] on span "# of Sheets" at bounding box center [126, 92] width 20 height 6
drag, startPoint x: 134, startPoint y: 94, endPoint x: 116, endPoint y: 82, distance: 22.1
click at [134, 94] on span "# of Sheets" at bounding box center [126, 92] width 20 height 6
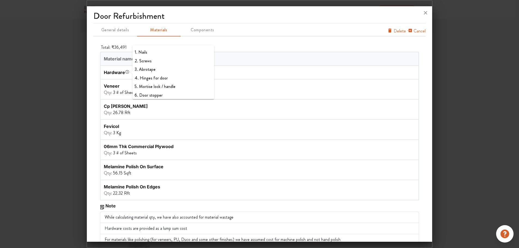
click at [127, 70] on icon "button" at bounding box center [127, 72] width 4 height 4
click at [115, 92] on span "3" at bounding box center [114, 92] width 2 height 6
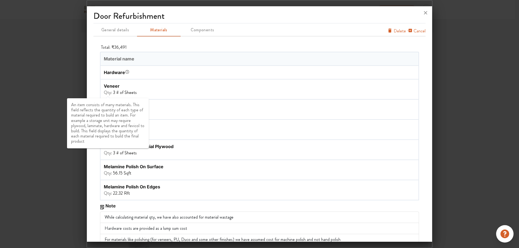
click at [107, 89] on button "Qty:" at bounding box center [108, 92] width 8 height 7
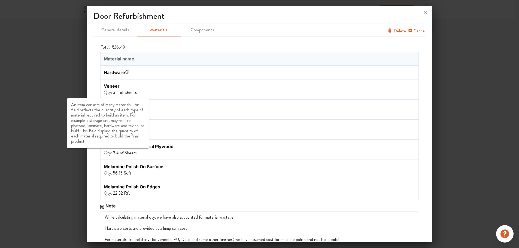
click at [107, 89] on button "Qty:" at bounding box center [108, 92] width 8 height 7
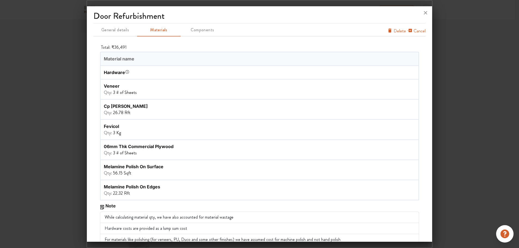
click at [115, 52] on span "Material name" at bounding box center [180, 58] width 159 height 13
click at [118, 58] on span "Material name" at bounding box center [180, 58] width 159 height 13
click at [199, 32] on span "Components" at bounding box center [202, 30] width 43 height 8
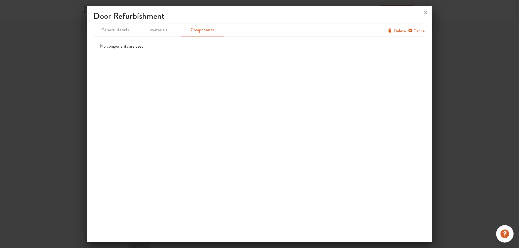
click at [201, 31] on span "Components" at bounding box center [202, 30] width 43 height 8
click at [159, 27] on span "Materials" at bounding box center [159, 30] width 43 height 8
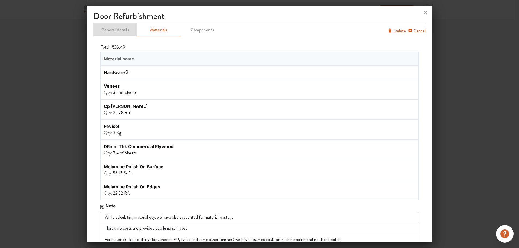
click at [111, 32] on span "General details" at bounding box center [115, 30] width 43 height 8
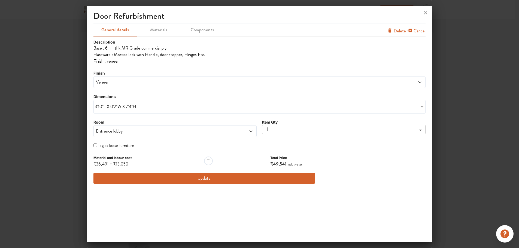
click at [411, 83] on span at bounding box center [381, 82] width 82 height 7
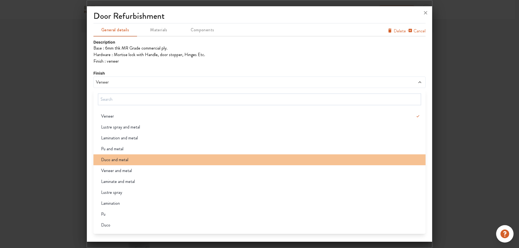
click at [129, 160] on div "Duco and metal" at bounding box center [261, 160] width 329 height 7
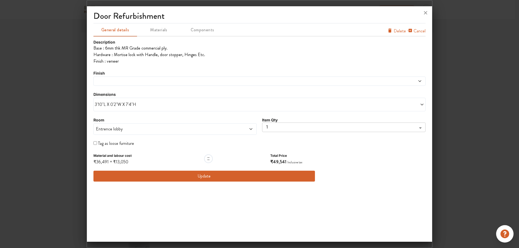
click at [405, 168] on div "Description Base : 6mm thk MR Grade commercial ply. Hardware : Mortise lock wit…" at bounding box center [259, 110] width 332 height 143
click at [158, 81] on span at bounding box center [218, 81] width 246 height 4
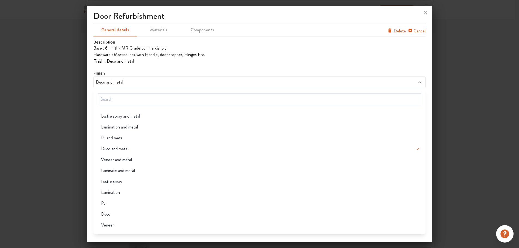
click at [158, 81] on span "Duco and metal" at bounding box center [218, 82] width 246 height 7
click at [283, 49] on li "Base : 6mm thk MR Grade commercial ply." at bounding box center [259, 48] width 332 height 7
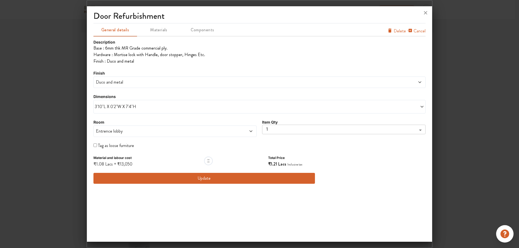
click at [160, 84] on span "Duco and metal" at bounding box center [218, 82] width 246 height 7
click at [399, 32] on span "Delete" at bounding box center [400, 31] width 12 height 7
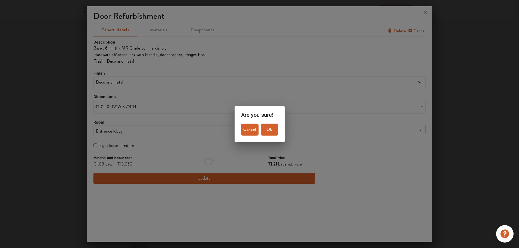
click at [382, 187] on div "Are you sure! Cancel Ok" at bounding box center [259, 124] width 519 height 248
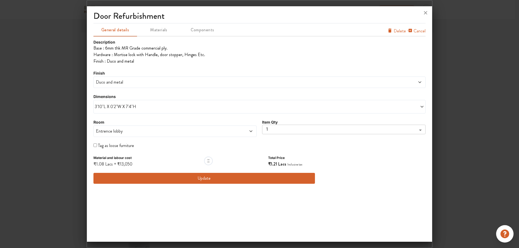
click at [164, 30] on span "Materials" at bounding box center [159, 30] width 43 height 8
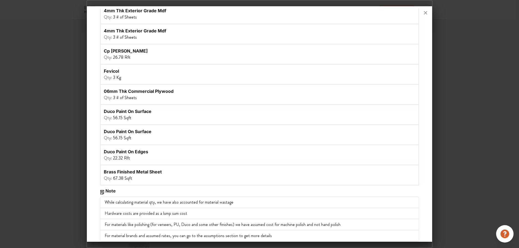
scroll to position [82, 0]
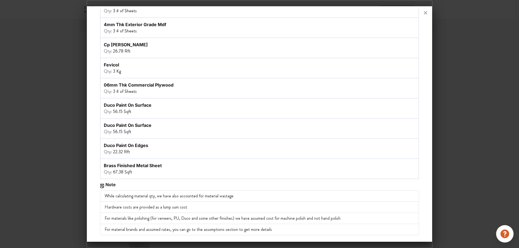
click at [131, 93] on span "# of Sheets" at bounding box center [126, 91] width 20 height 6
click at [153, 93] on div "Qty: 3 # of Sheets" at bounding box center [180, 91] width 153 height 7
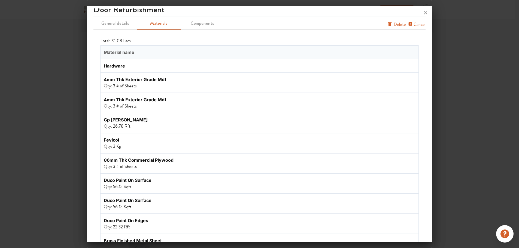
scroll to position [0, 0]
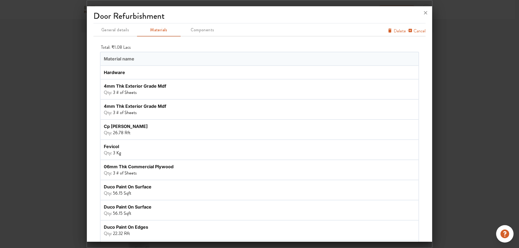
click at [178, 171] on div "Qty: 3 # of Sheets" at bounding box center [180, 173] width 153 height 7
click at [114, 34] on span "General details" at bounding box center [115, 30] width 43 height 8
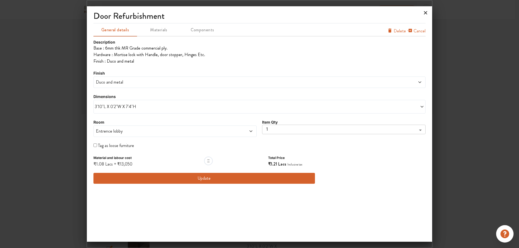
click at [426, 15] on icon at bounding box center [425, 12] width 9 height 9
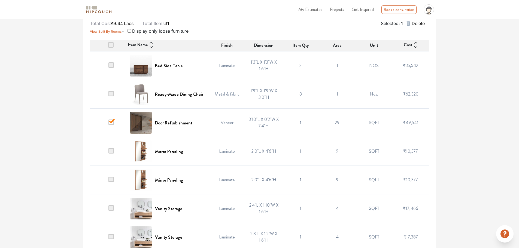
scroll to position [163, 0]
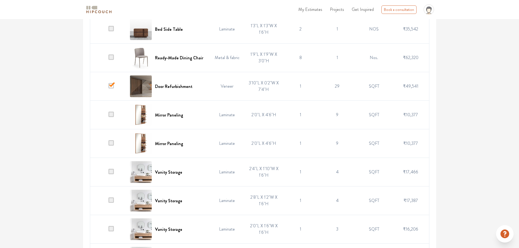
click at [112, 114] on span at bounding box center [110, 114] width 5 height 5
click at [108, 116] on input "checkbox" at bounding box center [108, 116] width 0 height 0
click at [163, 116] on h6 "Mirror Paneling" at bounding box center [169, 115] width 28 height 5
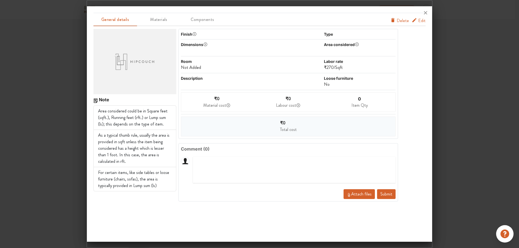
click at [329, 47] on div "Area considered" at bounding box center [339, 45] width 31 height 6
click at [423, 18] on div at bounding box center [260, 12] width 346 height 13
click at [419, 21] on span "Edit" at bounding box center [421, 20] width 7 height 7
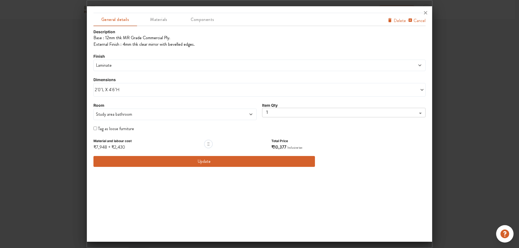
click at [188, 63] on span "Laminate" at bounding box center [218, 65] width 246 height 7
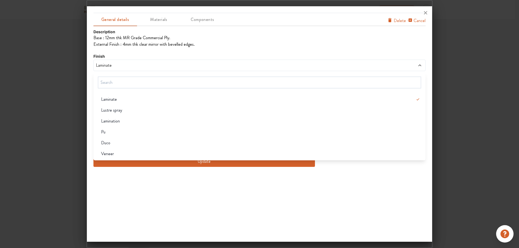
click at [188, 62] on span "Laminate" at bounding box center [218, 65] width 246 height 7
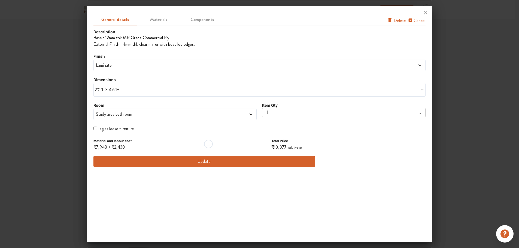
click at [188, 63] on span "Laminate" at bounding box center [218, 65] width 246 height 7
drag, startPoint x: 366, startPoint y: 214, endPoint x: 357, endPoint y: 219, distance: 10.1
click at [365, 215] on div "General details Materials Components Cancel Delete Description Base : 12mm thk …" at bounding box center [260, 125] width 346 height 234
click at [164, 113] on span "Study area bathroom" at bounding box center [154, 114] width 119 height 7
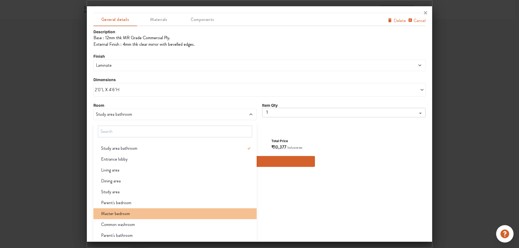
click at [165, 217] on li "Master bedroom" at bounding box center [174, 213] width 163 height 11
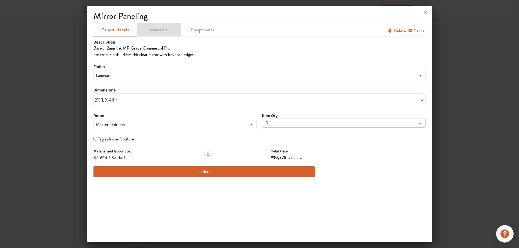
click at [161, 31] on span "Materials" at bounding box center [159, 30] width 43 height 8
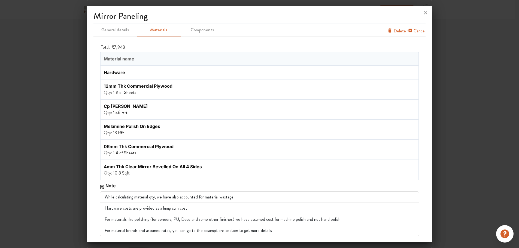
click at [154, 92] on div "Qty: 1 # of Sheets" at bounding box center [180, 92] width 153 height 7
click at [118, 90] on span "# of Sheets" at bounding box center [126, 92] width 20 height 6
click at [145, 94] on div "Qty: 1 # of Sheets" at bounding box center [180, 92] width 153 height 7
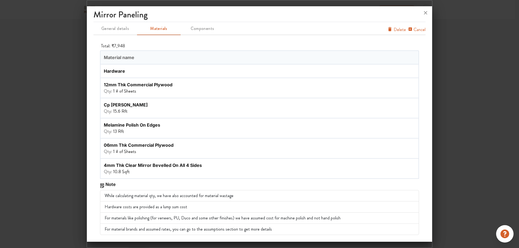
scroll to position [0, 0]
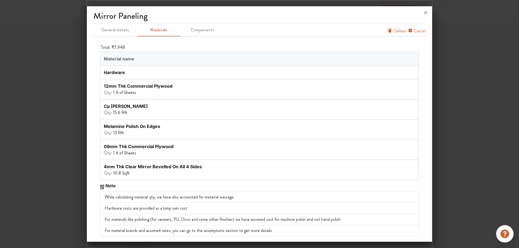
click at [168, 92] on div "Qty: 1 # of Sheets" at bounding box center [180, 92] width 153 height 7
click at [195, 86] on div "12mm thk commercial plywood" at bounding box center [180, 86] width 153 height 7
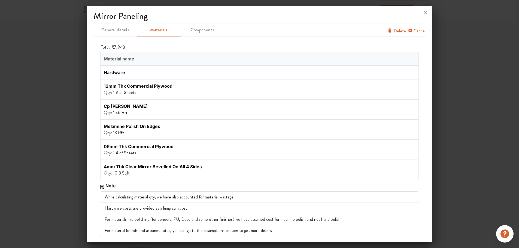
click at [170, 57] on span "Material name" at bounding box center [180, 58] width 159 height 13
click at [196, 60] on span "Material name" at bounding box center [180, 58] width 159 height 13
click at [205, 30] on span "Components" at bounding box center [202, 30] width 43 height 8
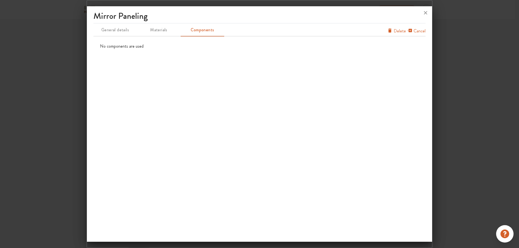
click at [153, 31] on span "Materials" at bounding box center [159, 30] width 43 height 8
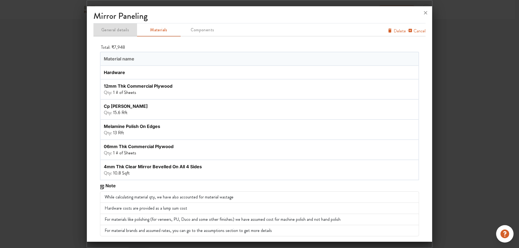
click at [112, 34] on span "General details" at bounding box center [115, 30] width 43 height 8
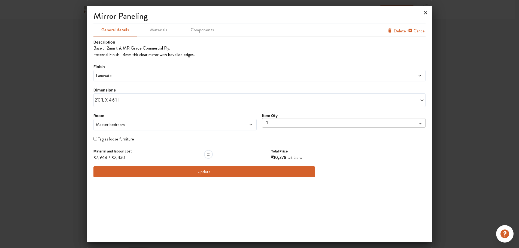
click at [425, 10] on icon at bounding box center [425, 12] width 9 height 9
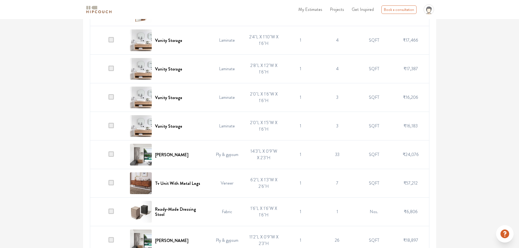
scroll to position [300, 0]
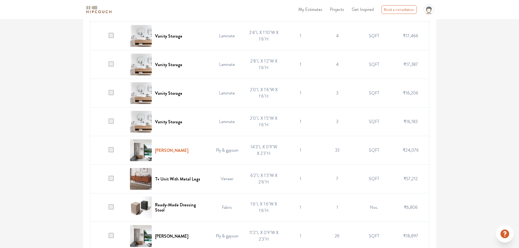
click at [164, 148] on h6 "Curtain Pelmet" at bounding box center [172, 150] width 34 height 5
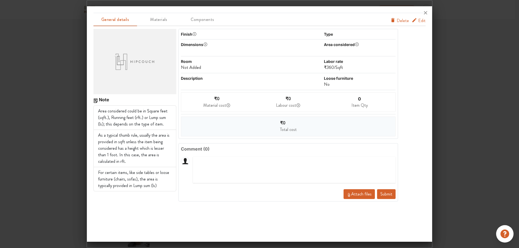
click at [423, 19] on span "Edit" at bounding box center [421, 20] width 7 height 7
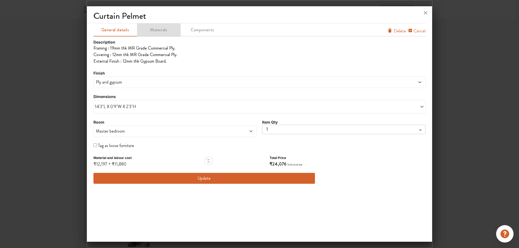
click at [163, 27] on span "Materials" at bounding box center [159, 30] width 43 height 8
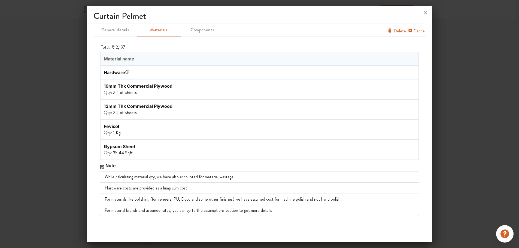
scroll to position [272, 0]
click at [122, 31] on span "General details" at bounding box center [115, 30] width 43 height 8
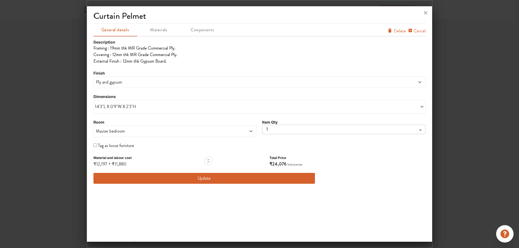
click at [427, 10] on icon at bounding box center [425, 12] width 9 height 9
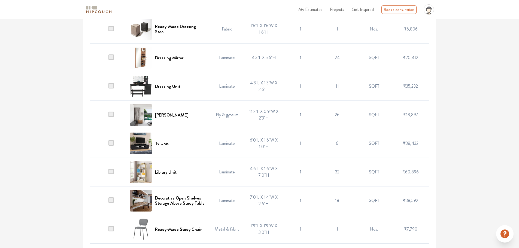
scroll to position [545, 0]
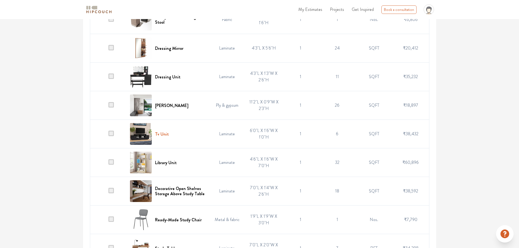
click at [163, 136] on h6 "Tv Unit" at bounding box center [162, 134] width 14 height 5
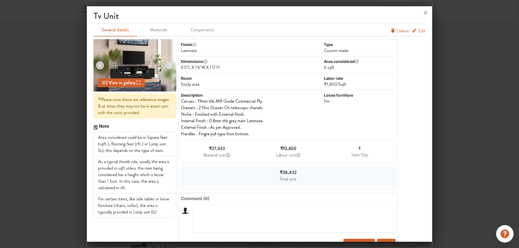
click at [425, 21] on div "tv unit General details Materials Components Edit Delete 1 / 2 View in gallery …" at bounding box center [260, 125] width 346 height 234
click at [413, 32] on icon "furniture info tabs" at bounding box center [414, 30] width 5 height 5
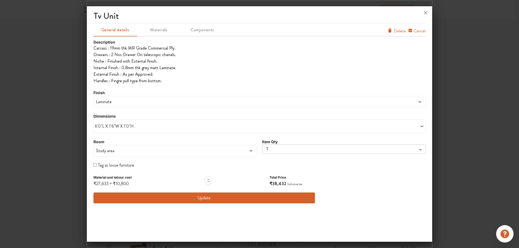
click at [162, 32] on span "Materials" at bounding box center [159, 30] width 43 height 8
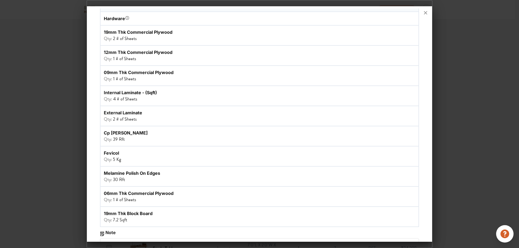
scroll to position [0, 0]
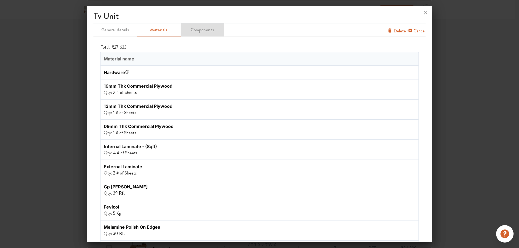
drag, startPoint x: 205, startPoint y: 26, endPoint x: 202, endPoint y: 34, distance: 8.8
click at [205, 26] on button "Components" at bounding box center [203, 29] width 44 height 13
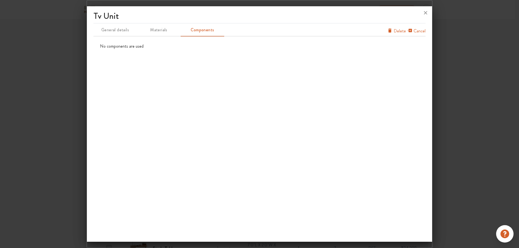
click at [119, 34] on button "General details" at bounding box center [115, 29] width 44 height 13
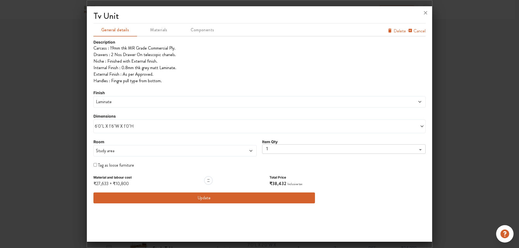
click at [424, 13] on icon at bounding box center [425, 12] width 9 height 9
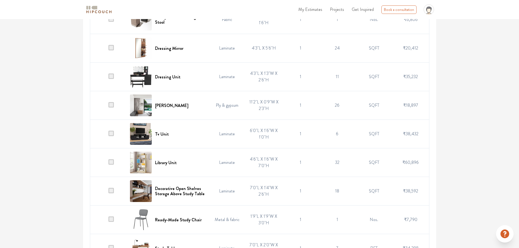
click at [113, 133] on span at bounding box center [110, 133] width 5 height 5
click at [108, 135] on input "checkbox" at bounding box center [108, 135] width 0 height 0
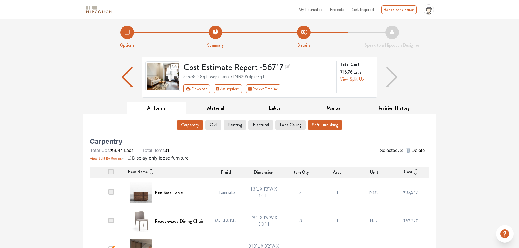
click at [334, 124] on button "Soft Furnishing" at bounding box center [325, 124] width 34 height 9
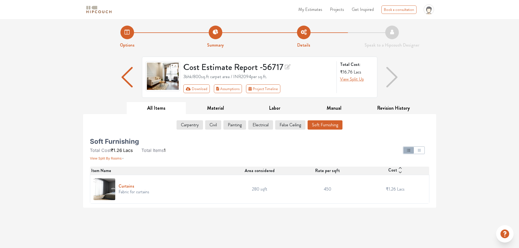
click at [133, 188] on h6 "Curtains" at bounding box center [134, 186] width 31 height 5
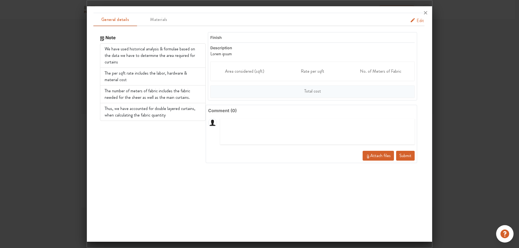
click at [408, 19] on div at bounding box center [260, 12] width 346 height 13
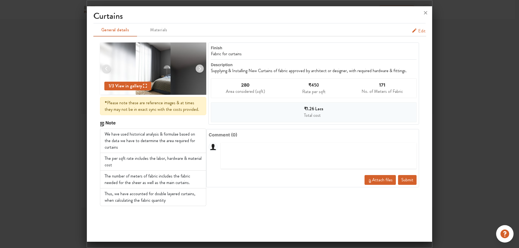
click at [316, 80] on div "₹450 Rate per sqft" at bounding box center [314, 88] width 68 height 19
click at [318, 84] on span "₹450" at bounding box center [313, 85] width 11 height 6
click at [202, 68] on img at bounding box center [199, 68] width 13 height 13
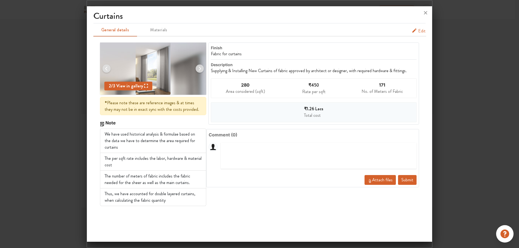
click at [421, 29] on span "Edit" at bounding box center [421, 31] width 7 height 7
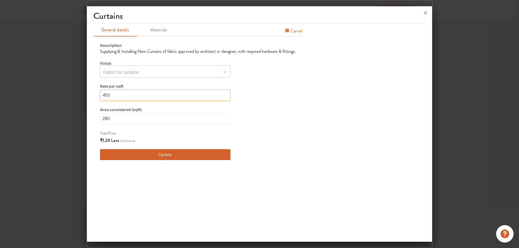
click at [131, 93] on input "450" at bounding box center [165, 95] width 131 height 11
click at [224, 69] on div at bounding box center [224, 72] width 7 height 8
click at [222, 71] on div at bounding box center [224, 72] width 7 height 8
drag, startPoint x: 114, startPoint y: 122, endPoint x: 91, endPoint y: 123, distance: 22.9
click at [91, 123] on div "Curtains General details Materials Cancel Description Supplying & Installing Ne…" at bounding box center [260, 125] width 346 height 234
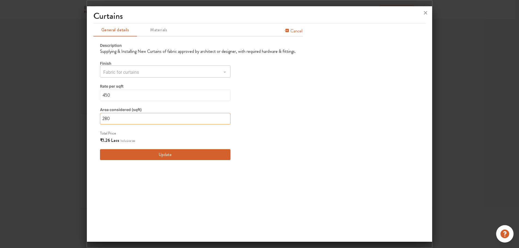
type input "1"
type input "10"
type input "100"
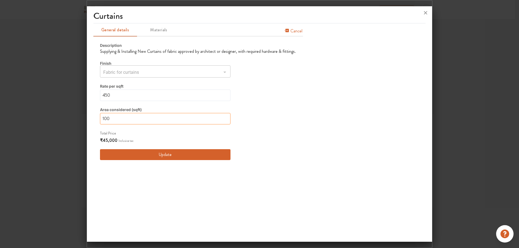
type input "100"
click at [374, 101] on div "General details Materials Cancel Description Supplying & Installing New Curtain…" at bounding box center [259, 94] width 332 height 143
click at [220, 96] on input "450" at bounding box center [165, 95] width 131 height 11
click at [339, 100] on div "General details Materials Cancel Description Supplying & Installing New Curtain…" at bounding box center [259, 94] width 332 height 143
click at [339, 101] on div "General details Materials Cancel Description Supplying & Installing New Curtain…" at bounding box center [259, 94] width 332 height 143
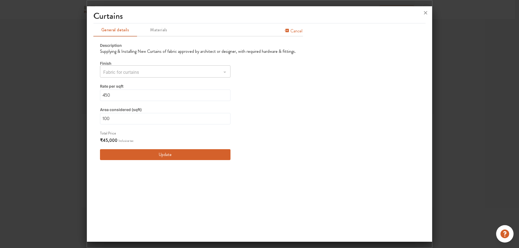
click at [424, 14] on icon at bounding box center [425, 12] width 9 height 9
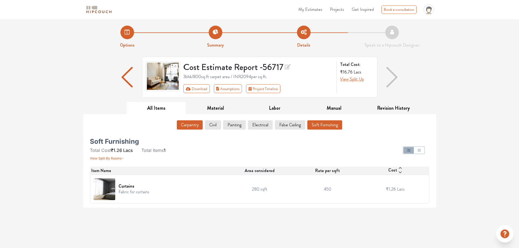
click at [190, 127] on button "Carpentry" at bounding box center [190, 124] width 26 height 9
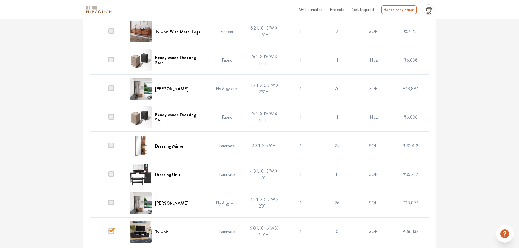
scroll to position [463, 0]
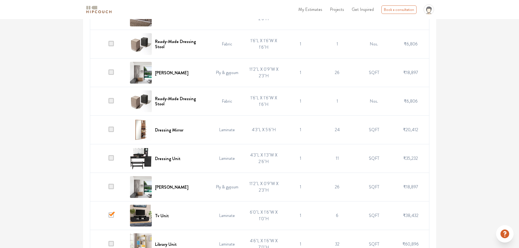
click at [46, 137] on div "Options Summary Details Speak to a Hipcouch Designer Cost Estimate Report - 567…" at bounding box center [259, 81] width 519 height 1050
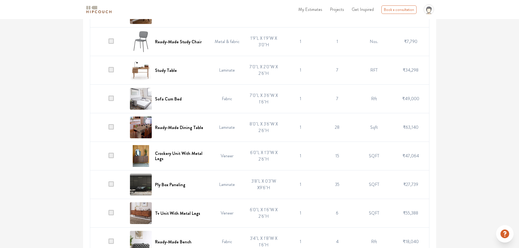
scroll to position [821, 0]
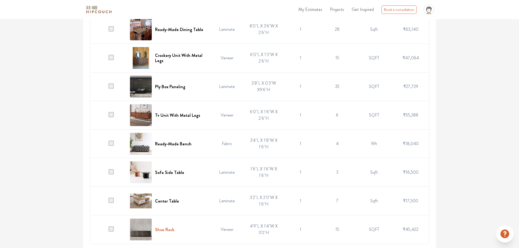
click at [158, 231] on h6 "Shoe Rack" at bounding box center [164, 229] width 19 height 5
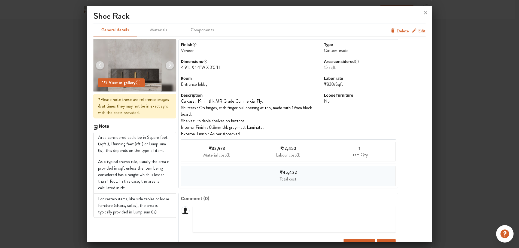
click at [420, 21] on h3 "shoe rack" at bounding box center [259, 17] width 332 height 13
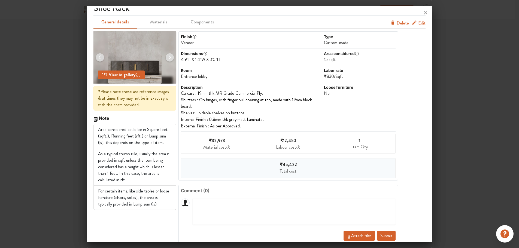
click at [418, 28] on span "Edit" at bounding box center [421, 31] width 7 height 7
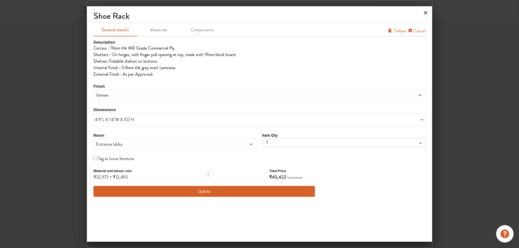
click at [426, 11] on icon at bounding box center [425, 12] width 9 height 9
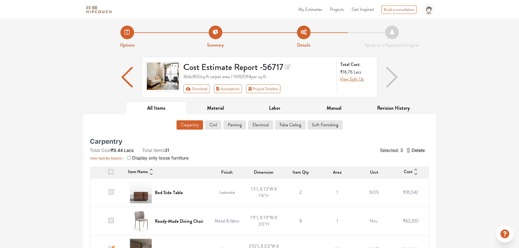
click at [414, 170] on icon at bounding box center [416, 170] width 4 height 4
click at [414, 170] on div "Cost" at bounding box center [411, 172] width 36 height 7
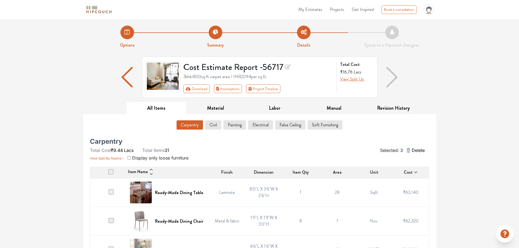
click at [152, 171] on icon at bounding box center [151, 170] width 4 height 4
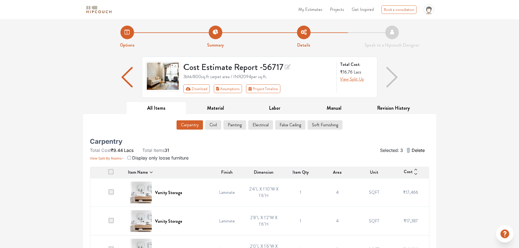
click at [152, 170] on icon at bounding box center [151, 172] width 4 height 4
click at [151, 173] on icon at bounding box center [151, 173] width 3 height 2
click at [416, 169] on icon at bounding box center [416, 170] width 4 height 4
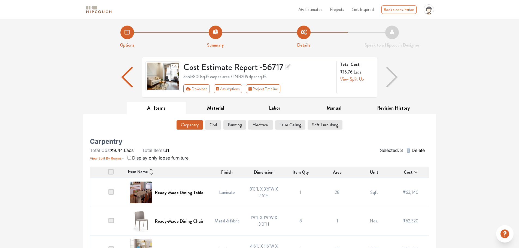
click at [416, 169] on div "Cost" at bounding box center [411, 172] width 36 height 7
click at [130, 159] on input "checkbox" at bounding box center [130, 158] width 4 height 4
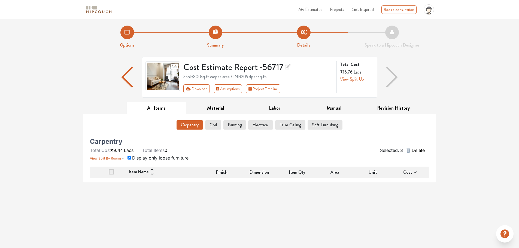
click at [130, 159] on input "checkbox" at bounding box center [130, 158] width 4 height 4
checkbox input "false"
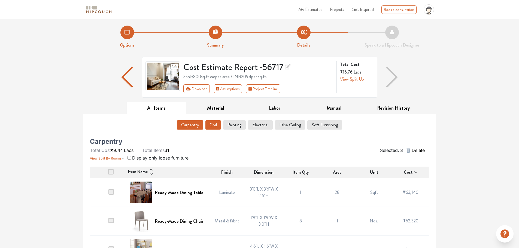
click at [213, 129] on button "Civil" at bounding box center [213, 124] width 16 height 9
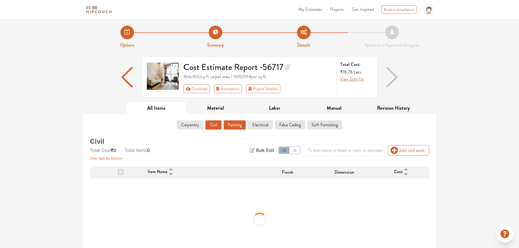
click at [236, 127] on button "Painting" at bounding box center [235, 124] width 22 height 9
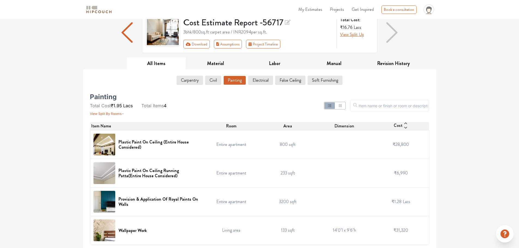
scroll to position [46, 0]
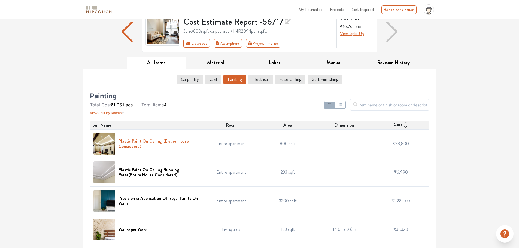
click at [178, 142] on h6 "Plastic Paint On Ceiling (Entire House Considered)" at bounding box center [159, 144] width 81 height 10
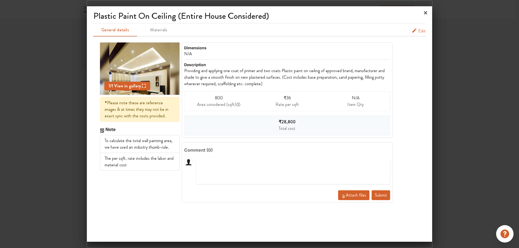
click at [426, 12] on icon at bounding box center [425, 12] width 9 height 9
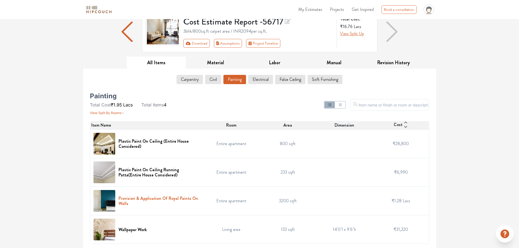
click at [127, 199] on h6 "Provision & Application Of Royal Paints On Walls" at bounding box center [159, 201] width 81 height 10
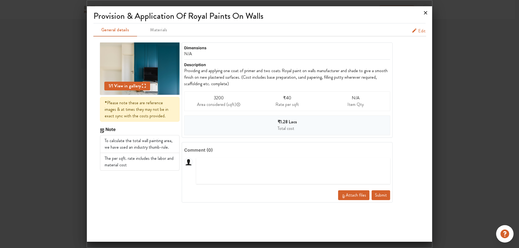
click at [426, 14] on icon at bounding box center [425, 12] width 9 height 9
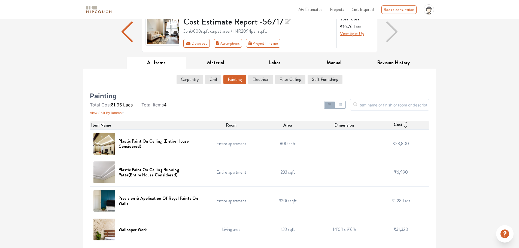
click at [137, 233] on div "Wallpaper Work" at bounding box center [146, 230] width 107 height 22
click at [215, 79] on button "Civil" at bounding box center [213, 79] width 16 height 9
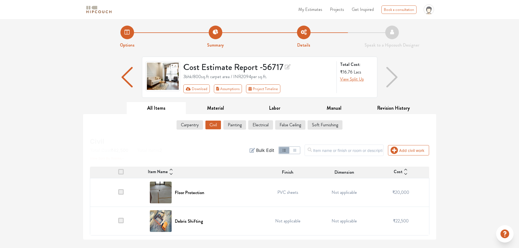
scroll to position [0, 0]
click at [179, 193] on h6 "Floor Protection" at bounding box center [189, 192] width 29 height 5
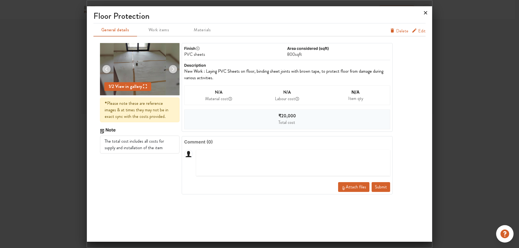
click at [426, 14] on icon at bounding box center [425, 12] width 9 height 9
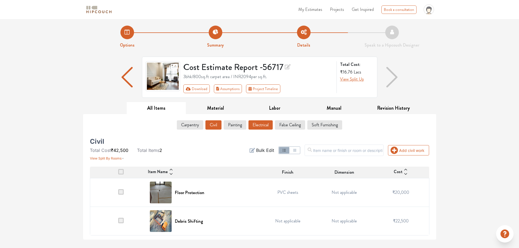
click at [263, 124] on button "Electrical" at bounding box center [261, 124] width 24 height 9
